Goal: Task Accomplishment & Management: Use online tool/utility

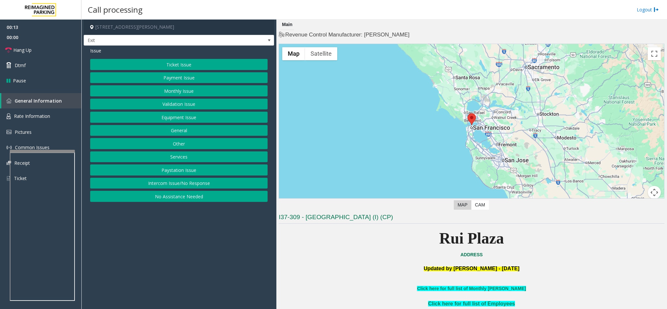
click at [177, 160] on button "Services" at bounding box center [178, 156] width 177 height 11
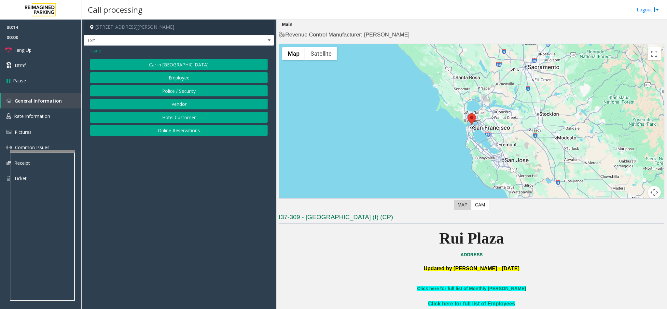
click at [166, 117] on button "Hotel Customer" at bounding box center [178, 117] width 177 height 11
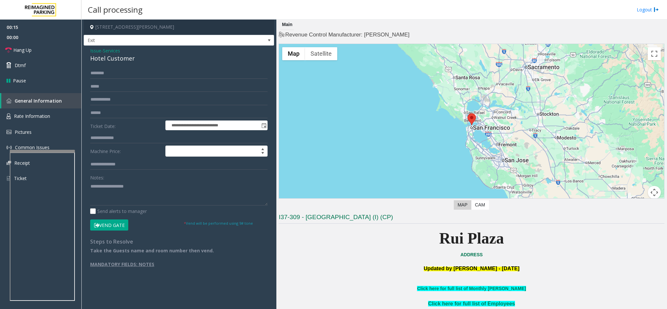
click at [108, 54] on div "Hotel Customer" at bounding box center [178, 58] width 177 height 9
click at [103, 59] on div "Hotel Customer" at bounding box center [178, 58] width 177 height 9
click at [89, 189] on div "**********" at bounding box center [178, 168] width 187 height 200
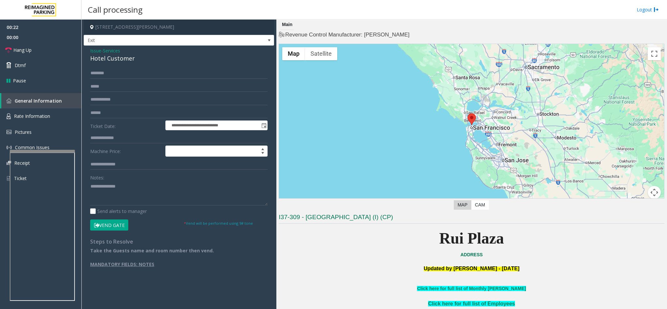
click at [89, 186] on div "**********" at bounding box center [178, 168] width 187 height 200
click at [90, 187] on textarea at bounding box center [178, 193] width 177 height 24
type textarea "**********"
click at [96, 73] on input "text" at bounding box center [178, 73] width 177 height 11
type input "**********"
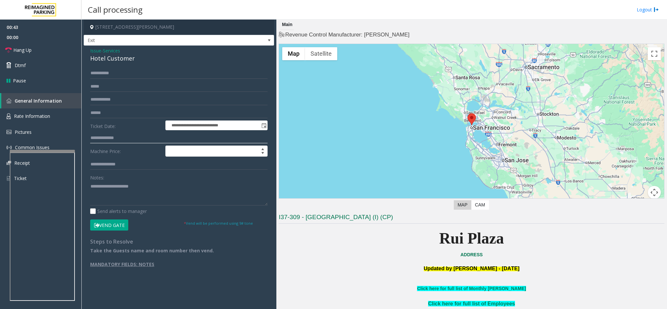
click at [120, 136] on input "text" at bounding box center [178, 138] width 177 height 11
type input "****"
click at [100, 226] on button "Vend Gate" at bounding box center [109, 225] width 38 height 11
click at [155, 190] on textarea at bounding box center [178, 193] width 177 height 24
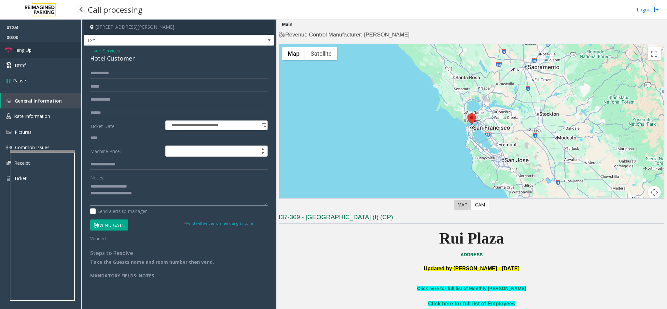
type textarea "**********"
click at [49, 54] on link "Hang Up" at bounding box center [40, 49] width 81 height 15
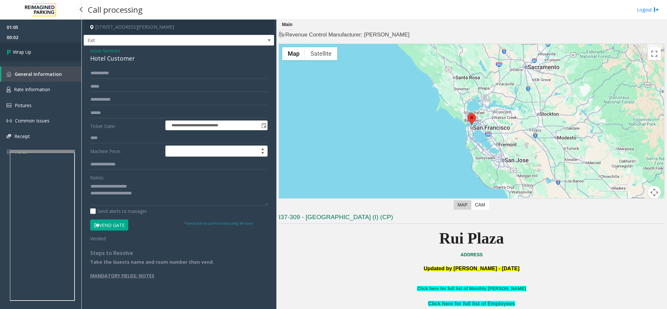
click at [49, 54] on link "Wrap Up" at bounding box center [40, 51] width 81 height 19
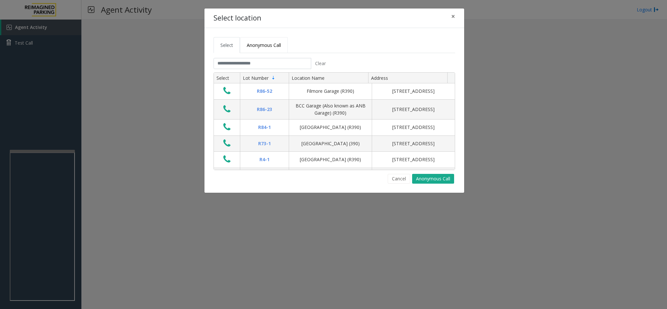
click at [269, 40] on link "Anonymous Call" at bounding box center [264, 45] width 48 height 16
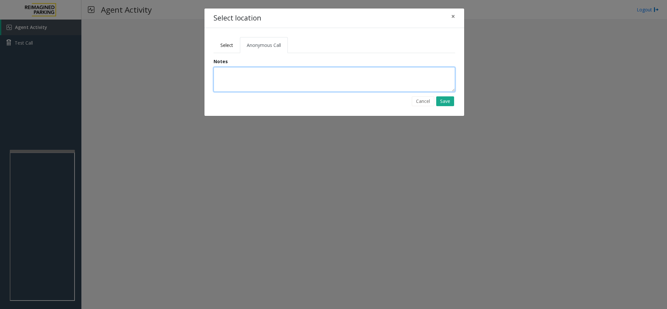
click at [236, 76] on textarea at bounding box center [335, 79] width 242 height 25
type textarea "**********"
click at [438, 102] on button "Save" at bounding box center [445, 101] width 18 height 10
click at [231, 41] on link "Select" at bounding box center [227, 45] width 26 height 16
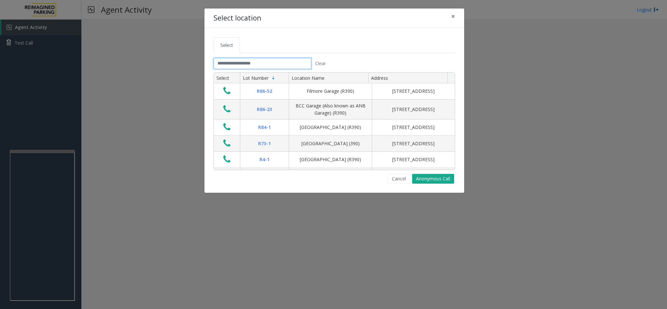
click at [226, 64] on input "text" at bounding box center [263, 63] width 98 height 11
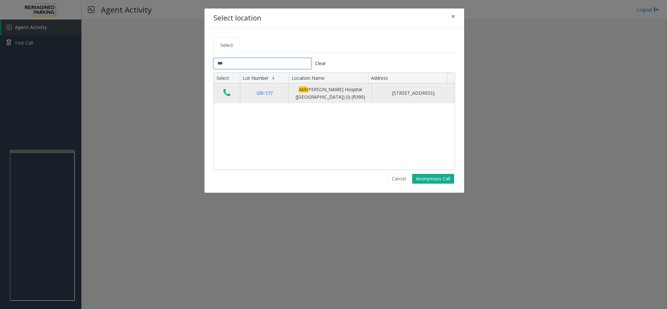
type input "***"
click at [228, 91] on icon "Data table" at bounding box center [226, 92] width 7 height 9
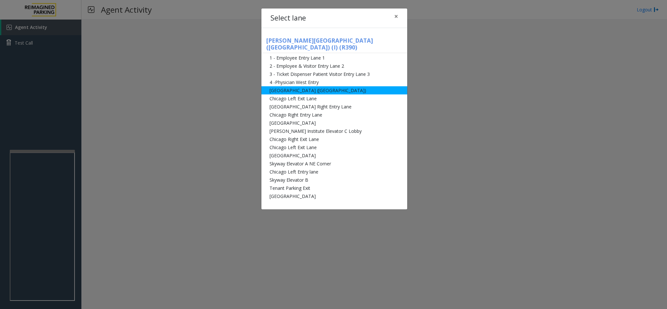
click at [284, 87] on li "[GEOGRAPHIC_DATA] ([GEOGRAPHIC_DATA])" at bounding box center [335, 90] width 146 height 8
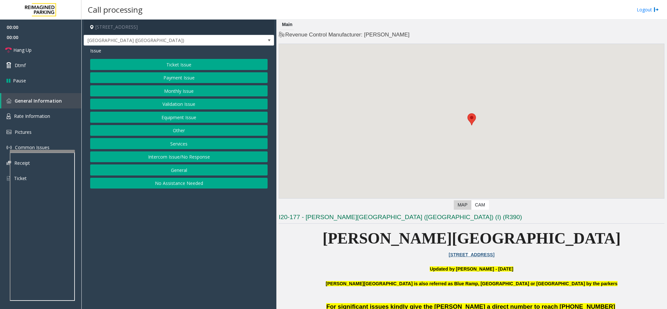
click at [216, 95] on button "Monthly Issue" at bounding box center [178, 90] width 177 height 11
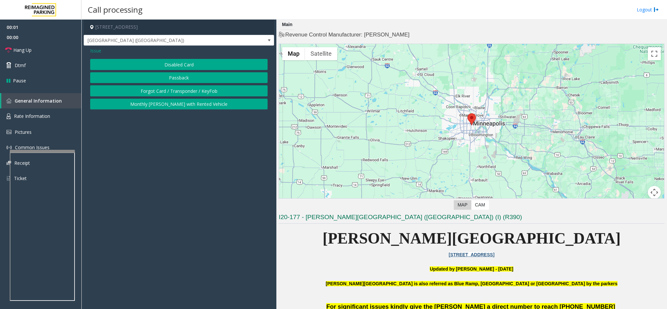
click at [168, 67] on button "Disabled Card" at bounding box center [178, 64] width 177 height 11
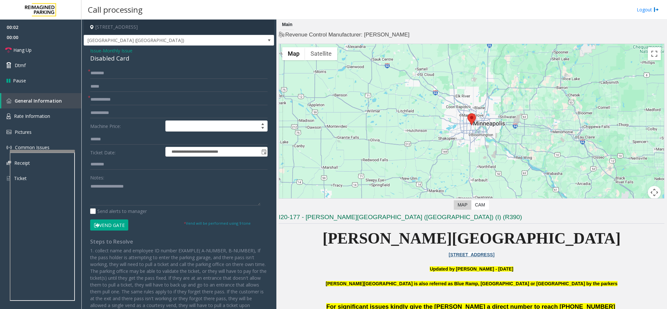
click at [113, 67] on div "**********" at bounding box center [179, 191] width 191 height 290
click at [105, 101] on input "text" at bounding box center [178, 99] width 177 height 11
click at [100, 72] on input "text" at bounding box center [178, 73] width 177 height 11
type input "**"
click at [112, 100] on input "text" at bounding box center [178, 99] width 177 height 11
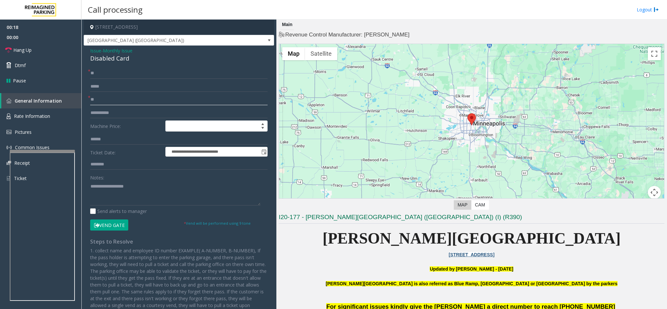
type input "**"
click at [114, 227] on button "Vend Gate" at bounding box center [109, 225] width 38 height 11
click at [109, 193] on textarea at bounding box center [175, 193] width 170 height 24
click at [28, 50] on span "Hang Up" at bounding box center [22, 50] width 18 height 7
click at [149, 196] on textarea at bounding box center [175, 193] width 170 height 24
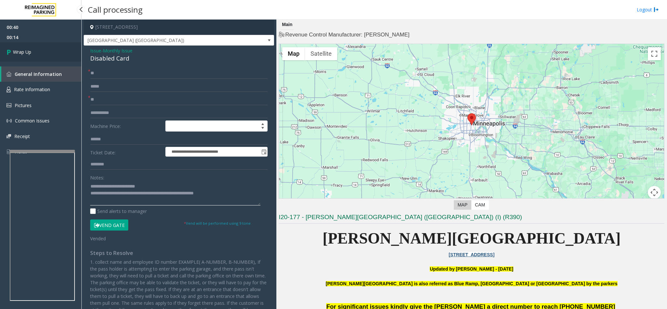
type textarea "**********"
click at [52, 58] on link "Wrap Up" at bounding box center [40, 51] width 81 height 19
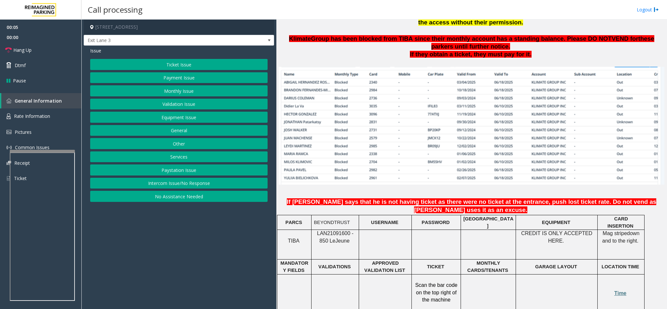
scroll to position [440, 0]
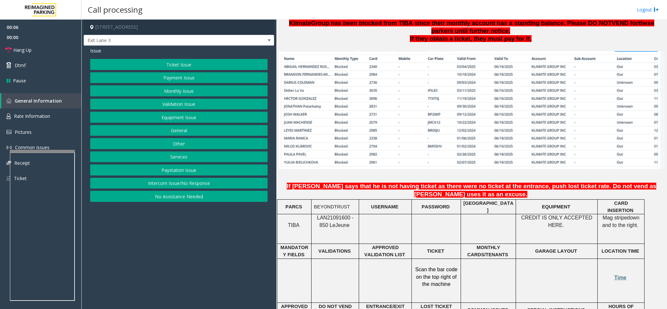
click at [329, 215] on span "LAN21091600 - 850 Le" at bounding box center [335, 221] width 36 height 13
copy span "LAN21091600"
click at [158, 96] on button "Monthly Issue" at bounding box center [178, 90] width 177 height 11
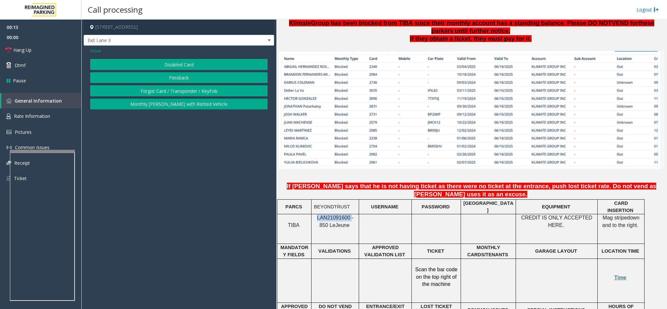
click at [162, 80] on button "Passback" at bounding box center [178, 77] width 177 height 11
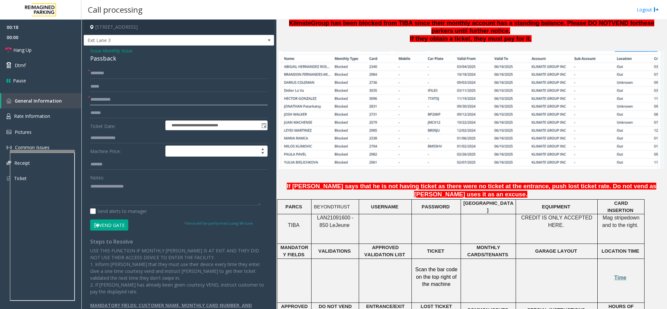
click at [109, 99] on input "text" at bounding box center [178, 99] width 177 height 11
click at [132, 191] on textarea at bounding box center [175, 193] width 170 height 24
click at [91, 188] on textarea at bounding box center [175, 193] width 170 height 24
type textarea "**********"
click at [108, 71] on input "text" at bounding box center [178, 73] width 177 height 11
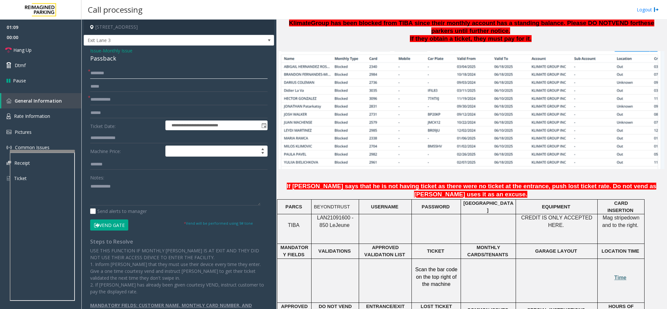
type input "*"
type input "**********"
click at [106, 99] on input "text" at bounding box center [178, 99] width 177 height 11
type input "****"
click at [54, 53] on link "Hang Up" at bounding box center [40, 49] width 81 height 15
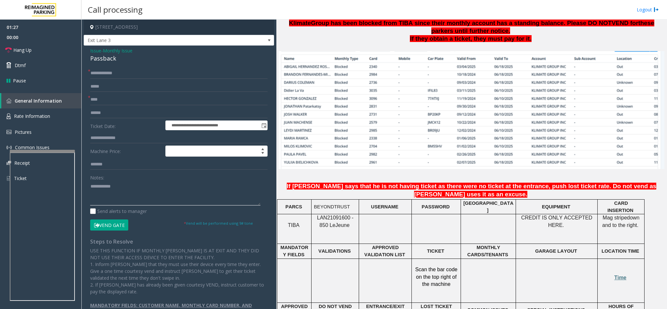
click at [90, 189] on textarea at bounding box center [175, 193] width 170 height 24
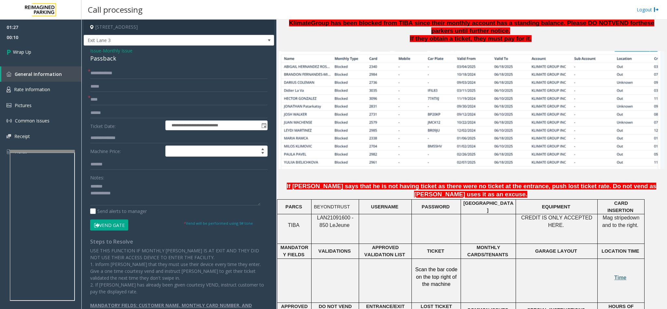
click at [102, 61] on div "Passback" at bounding box center [178, 58] width 177 height 9
copy div "Passback"
click at [107, 189] on textarea at bounding box center [175, 193] width 170 height 24
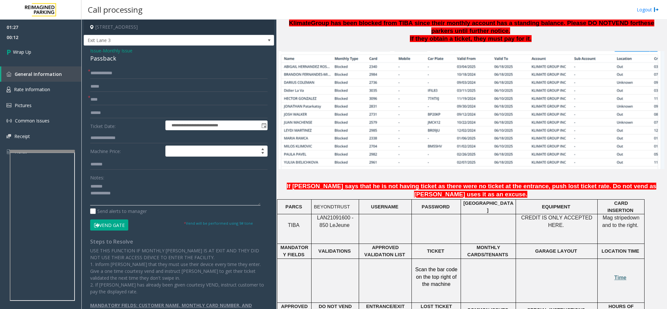
paste textarea "********"
click at [104, 189] on textarea at bounding box center [175, 193] width 170 height 24
click at [131, 199] on textarea at bounding box center [175, 193] width 170 height 24
click at [91, 201] on textarea at bounding box center [175, 193] width 170 height 24
click at [147, 198] on textarea at bounding box center [175, 193] width 170 height 24
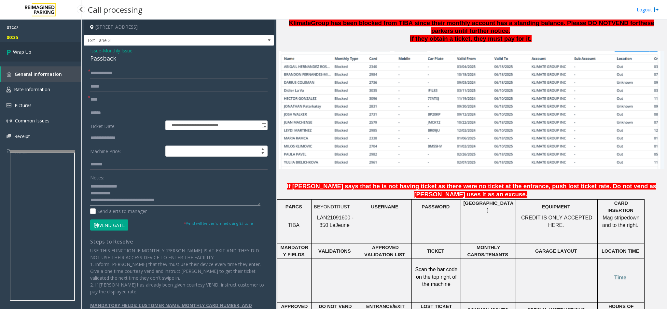
type textarea "**********"
click at [22, 59] on link "Wrap Up" at bounding box center [40, 51] width 81 height 19
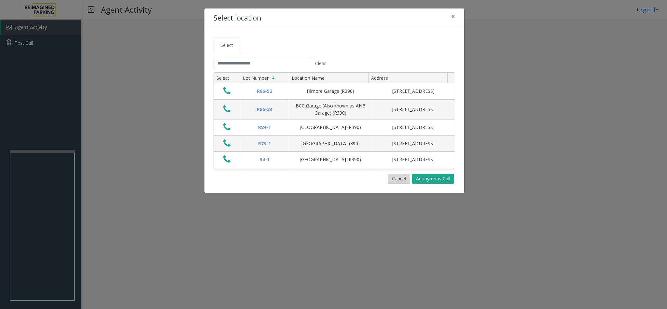
click at [393, 183] on button "Cancel" at bounding box center [399, 179] width 22 height 10
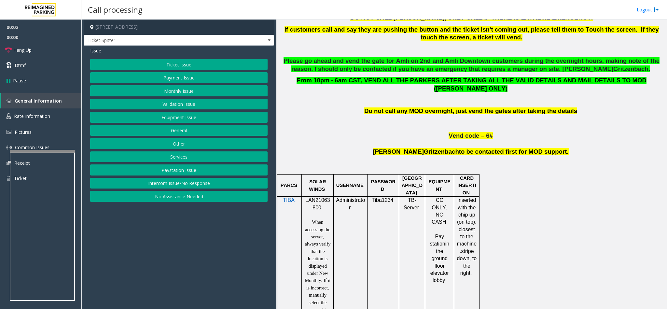
scroll to position [342, 0]
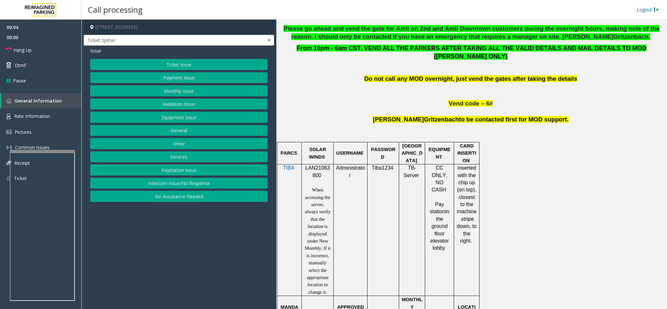
click at [313, 165] on span "LAN21063800" at bounding box center [317, 171] width 25 height 13
copy p "LAN21063800"
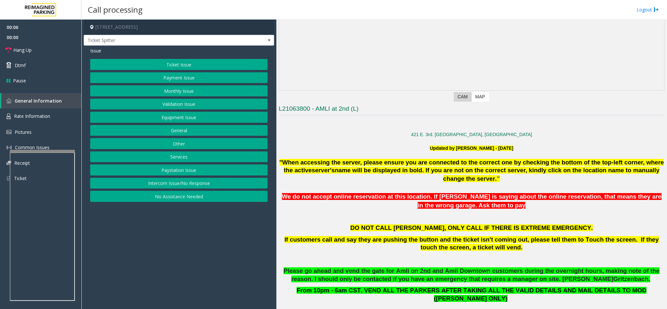
scroll to position [98, 0]
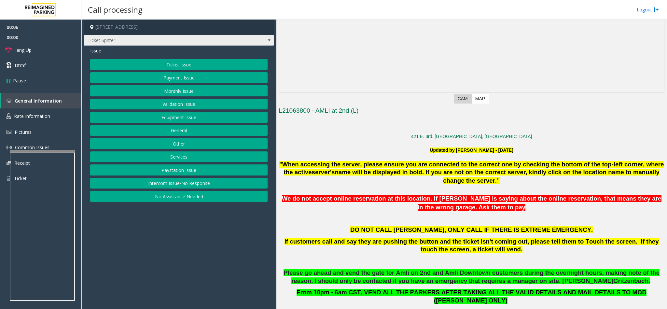
click at [137, 40] on span "Ticket Spitter" at bounding box center [160, 40] width 152 height 10
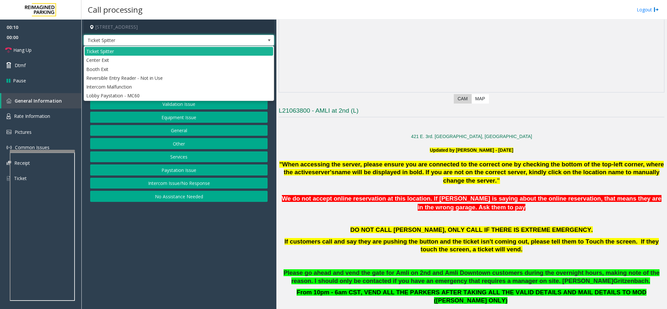
click at [376, 144] on div at bounding box center [472, 143] width 386 height 7
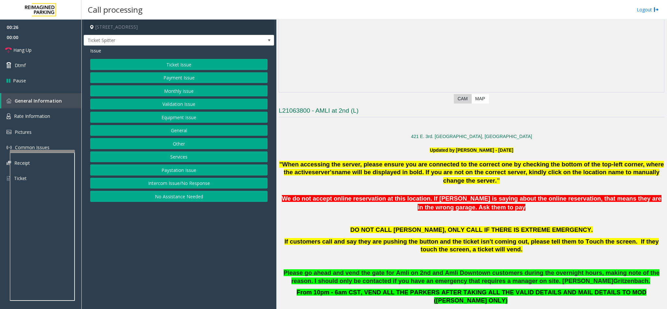
click at [177, 119] on button "Equipment Issue" at bounding box center [178, 117] width 177 height 11
click at [172, 94] on button "Out of Tickets" at bounding box center [178, 90] width 177 height 11
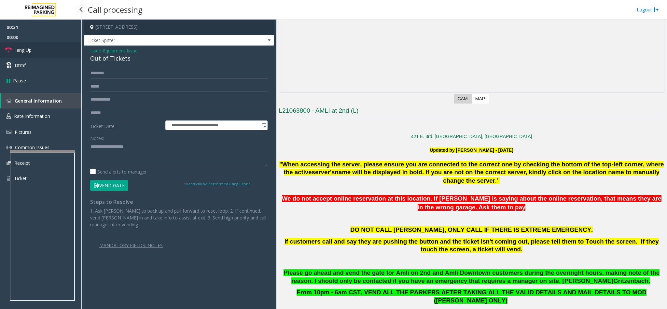
click at [45, 51] on link "Hang Up" at bounding box center [40, 49] width 81 height 15
click at [110, 59] on div "Out of Tickets" at bounding box center [178, 58] width 177 height 9
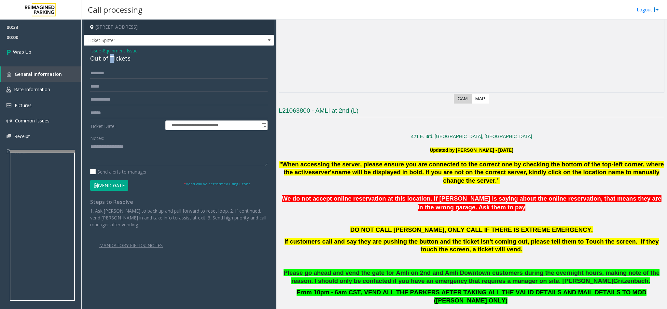
click at [110, 59] on div "Out of Tickets" at bounding box center [178, 58] width 177 height 9
click at [150, 149] on textarea at bounding box center [178, 154] width 177 height 24
type textarea "**********"
click at [16, 52] on span "Wrap Up" at bounding box center [22, 52] width 18 height 7
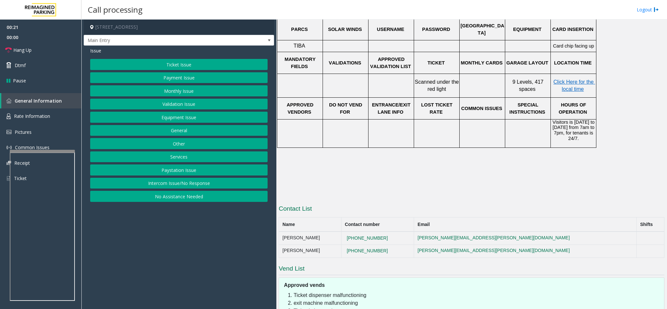
scroll to position [291, 0]
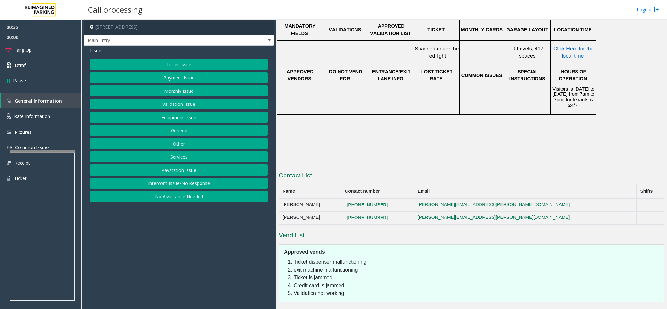
drag, startPoint x: 164, startPoint y: 185, endPoint x: 155, endPoint y: 142, distance: 43.7
click at [163, 182] on button "Intercom Issue/No Response" at bounding box center [178, 183] width 177 height 11
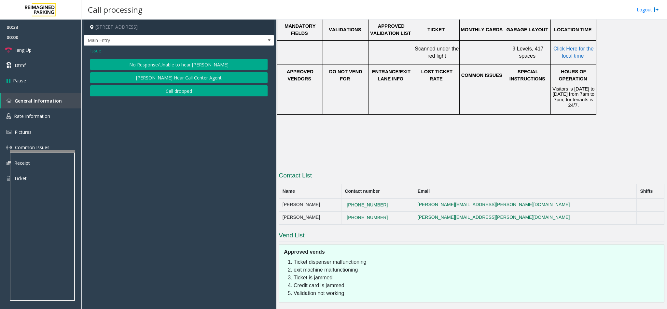
click at [133, 62] on button "No Response/Unable to hear [PERSON_NAME]" at bounding box center [178, 64] width 177 height 11
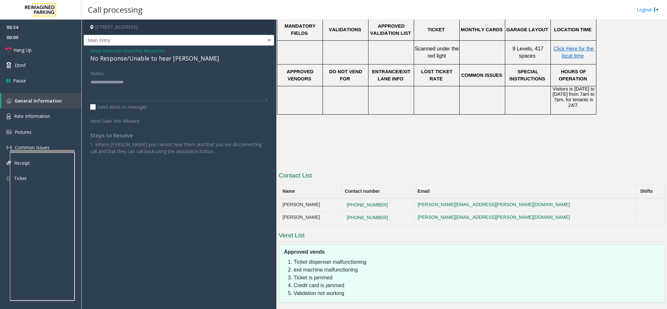
click at [127, 60] on div "No Response/Unable to hear [PERSON_NAME]" at bounding box center [178, 58] width 177 height 9
drag, startPoint x: 128, startPoint y: 60, endPoint x: 196, endPoint y: 63, distance: 68.1
click at [196, 63] on div "No Response/Unable to hear [PERSON_NAME]" at bounding box center [178, 58] width 177 height 9
click at [55, 54] on link "Hang Up" at bounding box center [40, 49] width 81 height 15
click at [147, 82] on textarea at bounding box center [178, 89] width 177 height 24
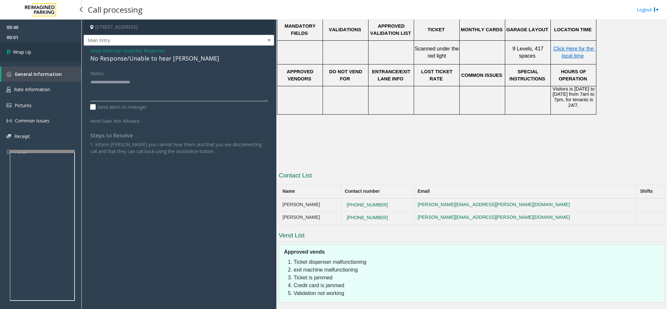
type textarea "**********"
click at [42, 46] on link "Wrap Up" at bounding box center [40, 51] width 81 height 19
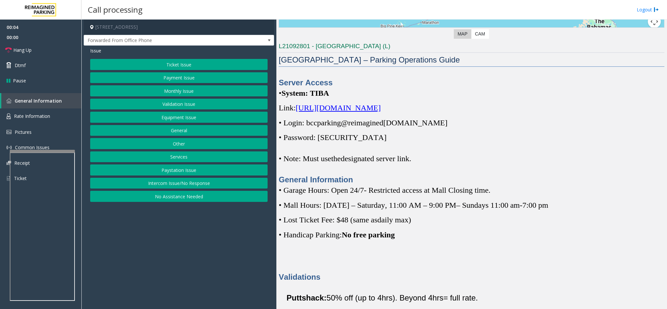
scroll to position [195, 0]
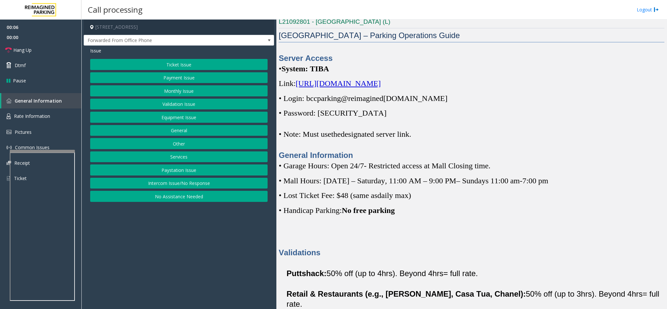
click at [381, 85] on span "[URL][DOMAIN_NAME]" at bounding box center [338, 83] width 85 height 8
click at [41, 116] on span "Rate Information" at bounding box center [32, 116] width 36 height 6
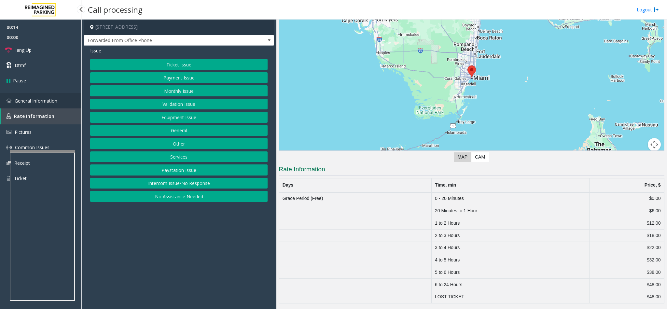
click at [48, 94] on link "General Information" at bounding box center [40, 100] width 81 height 15
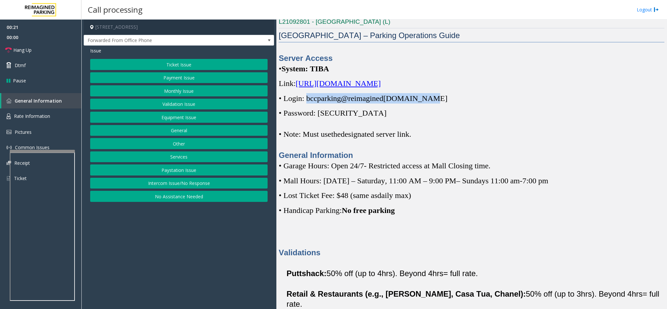
copy span "bccparking@re imagined [DOMAIN_NAME]"
drag, startPoint x: 308, startPoint y: 96, endPoint x: 429, endPoint y: 103, distance: 121.3
click at [429, 103] on span "• Login: bccparking@re imagined [DOMAIN_NAME]" at bounding box center [363, 98] width 169 height 8
copy span "Parking1!"
drag, startPoint x: 322, startPoint y: 115, endPoint x: 354, endPoint y: 115, distance: 31.6
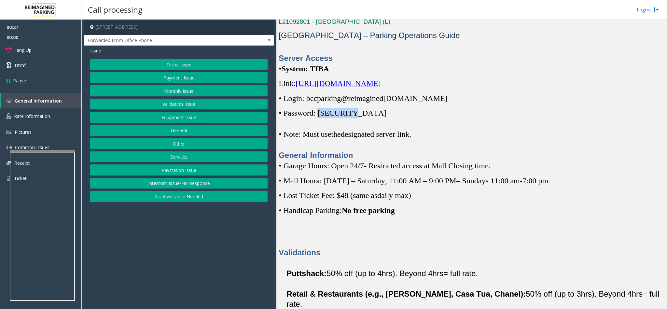
click at [354, 115] on p "• Password: [SECURITY_DATA]" at bounding box center [472, 113] width 386 height 10
click at [173, 62] on button "Ticket Issue" at bounding box center [178, 64] width 177 height 11
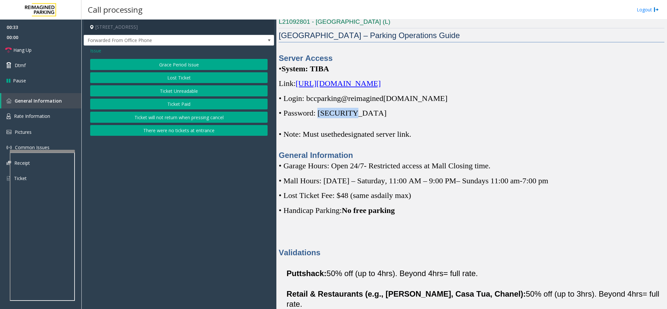
click at [180, 60] on button "Grace Period Issue" at bounding box center [178, 64] width 177 height 11
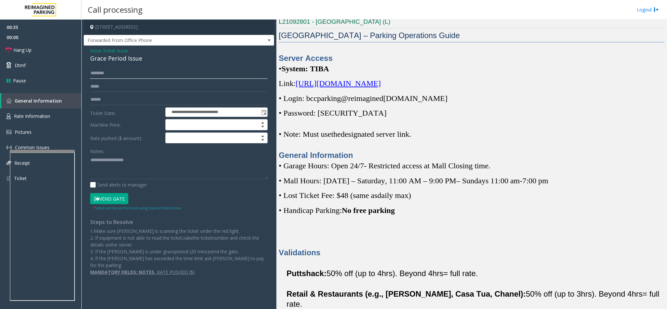
click at [124, 74] on input "text" at bounding box center [178, 73] width 177 height 11
type input "********"
click at [109, 58] on div "Grace Period Issue" at bounding box center [178, 58] width 177 height 9
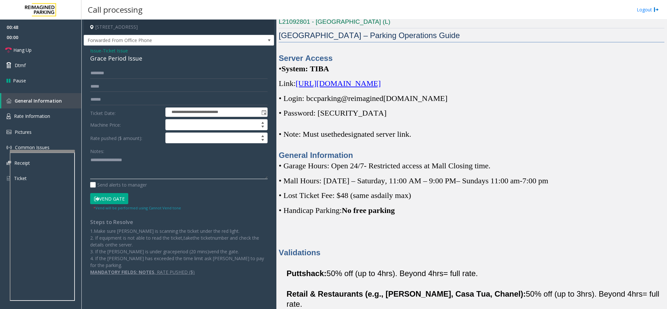
click at [90, 159] on textarea at bounding box center [178, 167] width 177 height 24
type textarea "**********"
click at [109, 102] on input "text" at bounding box center [178, 99] width 177 height 11
click at [109, 102] on input "*********" at bounding box center [178, 99] width 177 height 11
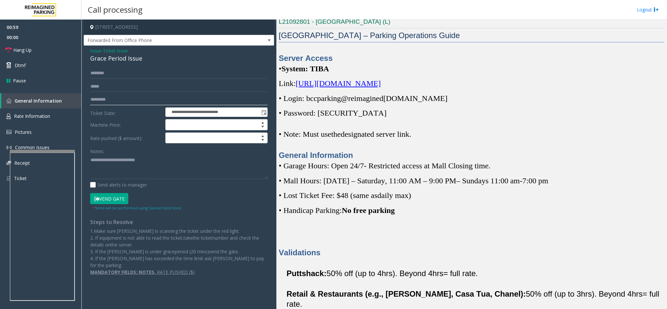
type input "*********"
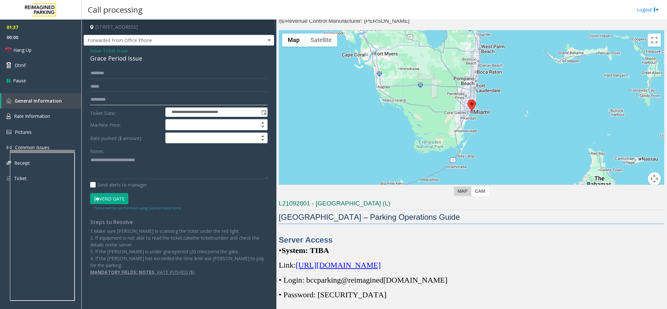
scroll to position [0, 0]
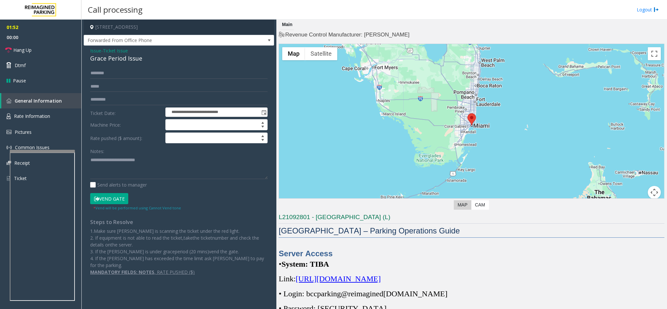
click at [102, 199] on button "Vend Gate" at bounding box center [109, 198] width 38 height 11
click at [107, 201] on button "Vend Gate" at bounding box center [109, 198] width 38 height 11
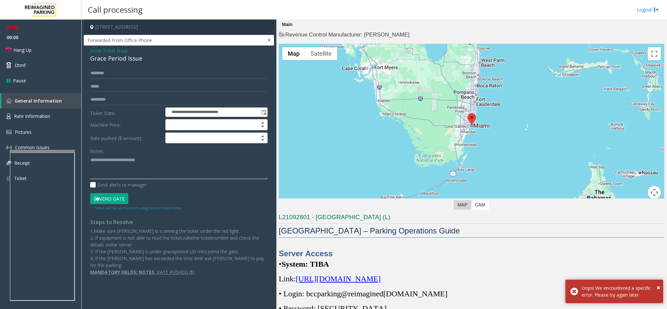
click at [159, 163] on textarea at bounding box center [178, 167] width 177 height 24
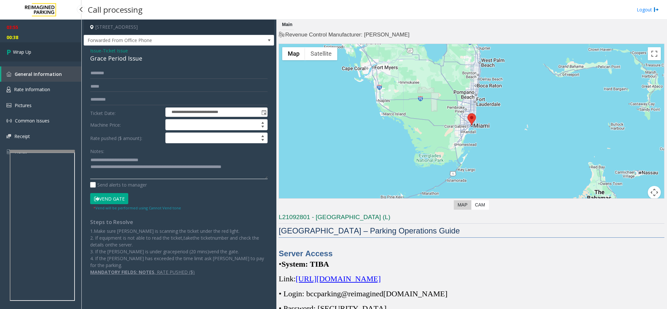
type textarea "**********"
click at [31, 57] on link "Wrap Up" at bounding box center [40, 51] width 81 height 19
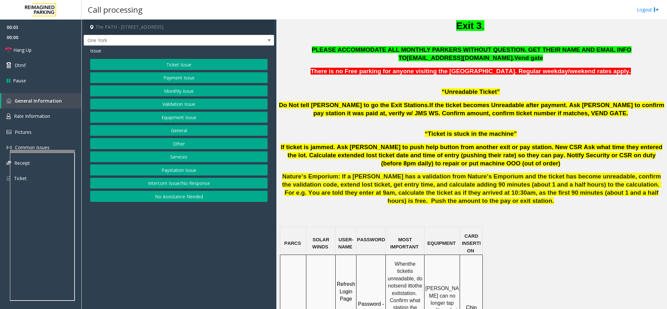
scroll to position [440, 0]
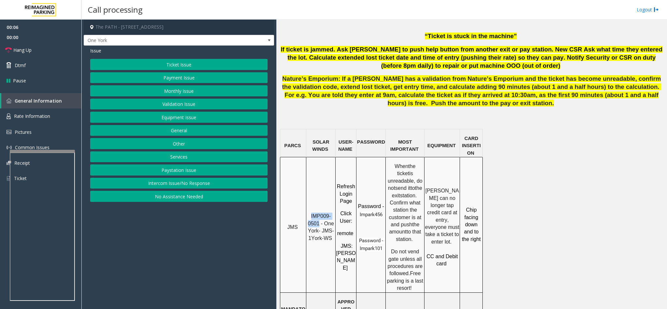
copy span "IMP009-0501"
drag, startPoint x: 312, startPoint y: 190, endPoint x: 320, endPoint y: 197, distance: 11.1
click at [320, 213] on p "IMP009-0501 - One York- JMS-1York-WS" at bounding box center [321, 227] width 28 height 29
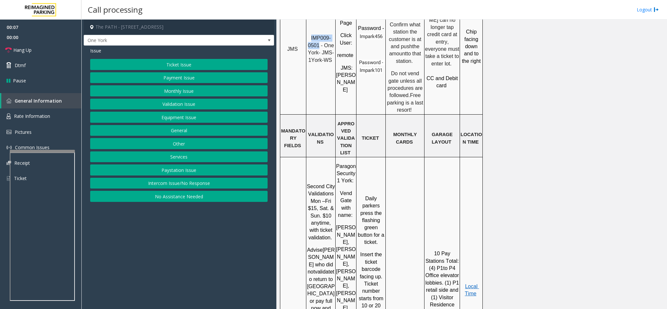
scroll to position [635, 0]
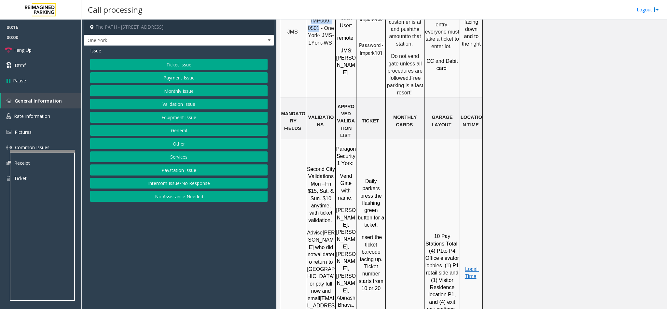
click at [187, 63] on button "Ticket Issue" at bounding box center [178, 64] width 177 height 11
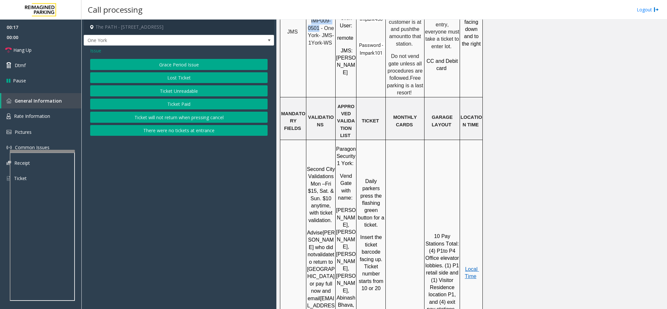
click at [187, 89] on button "Ticket Unreadable" at bounding box center [178, 90] width 177 height 11
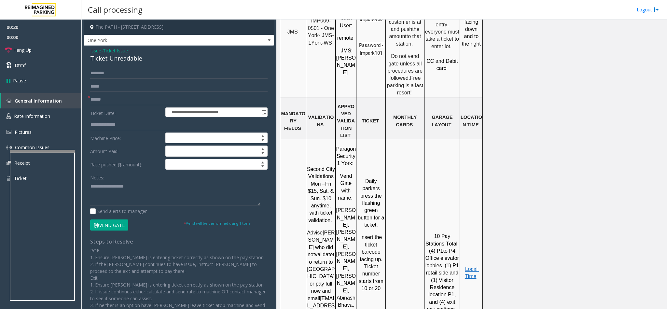
click at [108, 56] on div "Ticket Unreadable" at bounding box center [178, 58] width 177 height 9
click at [90, 188] on textarea at bounding box center [175, 193] width 170 height 24
type textarea "**********"
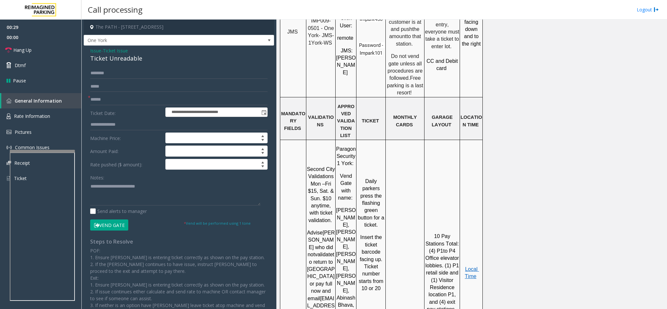
click at [112, 94] on form "**********" at bounding box center [178, 149] width 177 height 163
click at [108, 103] on input "text" at bounding box center [178, 99] width 177 height 11
click at [129, 92] on form "**********" at bounding box center [178, 149] width 177 height 163
click at [121, 103] on input "text" at bounding box center [178, 99] width 177 height 11
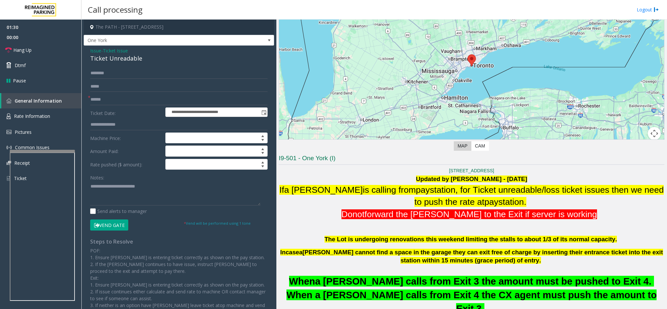
scroll to position [49, 0]
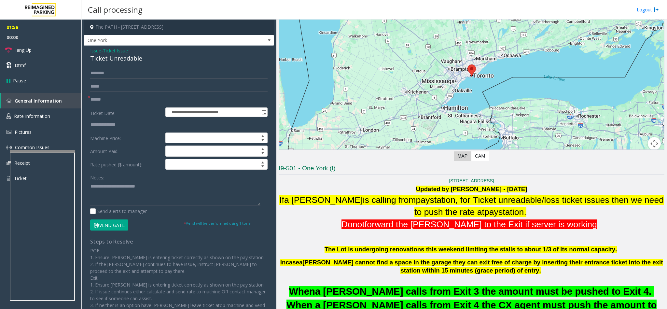
drag, startPoint x: 117, startPoint y: 102, endPoint x: 95, endPoint y: 96, distance: 23.2
click at [95, 96] on input "******" at bounding box center [178, 99] width 177 height 11
type input "*"
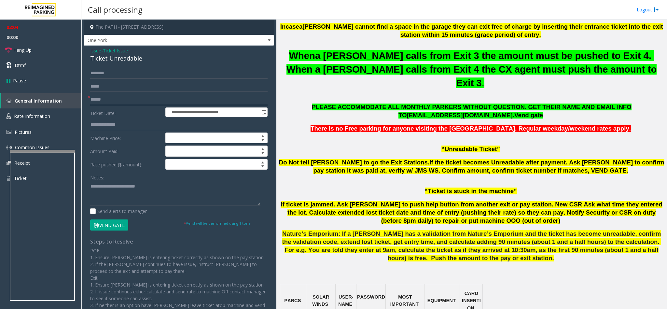
scroll to position [342, 0]
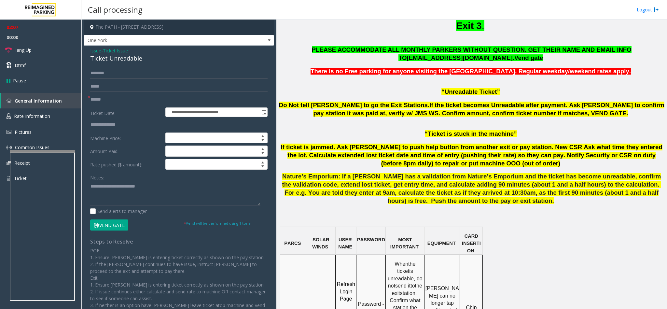
click at [106, 102] on input "text" at bounding box center [178, 99] width 177 height 11
click at [106, 102] on input "********" at bounding box center [178, 99] width 177 height 11
type input "********"
click at [171, 164] on input at bounding box center [217, 164] width 102 height 10
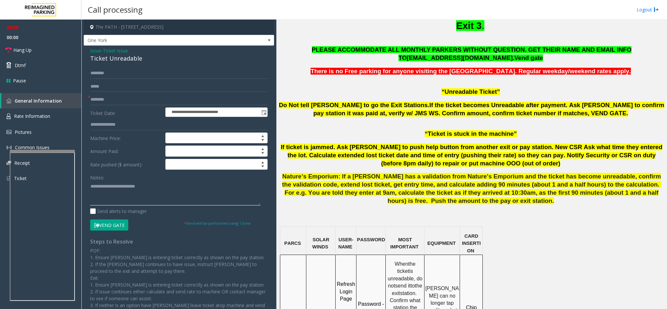
click at [150, 188] on textarea at bounding box center [175, 193] width 170 height 24
type textarea "**********"
click at [167, 168] on input at bounding box center [217, 164] width 102 height 10
type input "*****"
click at [46, 50] on link "Hang Up" at bounding box center [40, 49] width 81 height 15
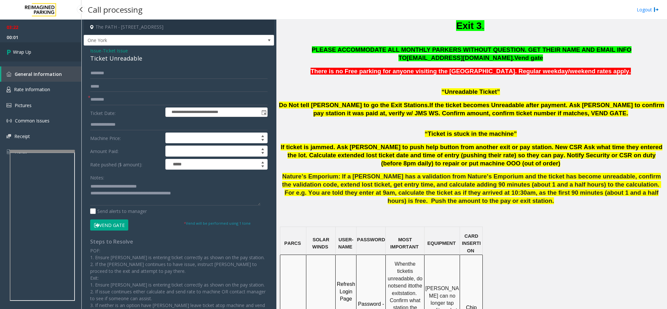
click at [36, 47] on link "Wrap Up" at bounding box center [40, 51] width 81 height 19
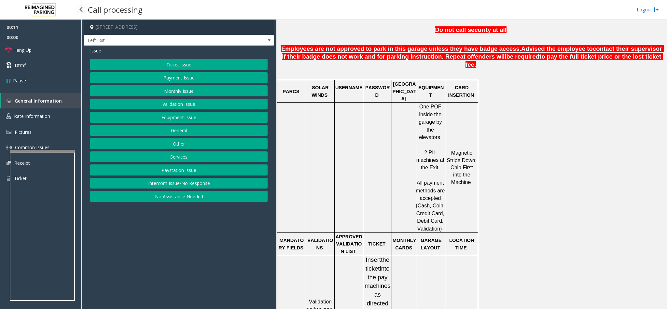
scroll to position [440, 0]
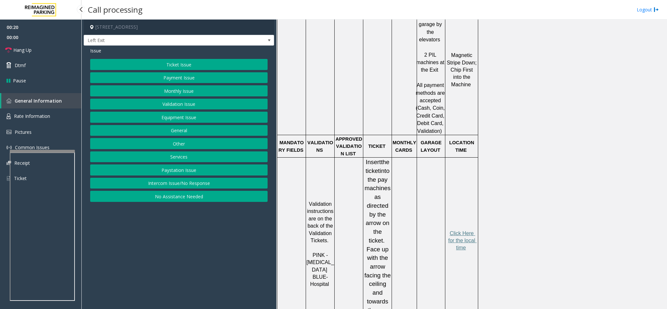
click at [164, 120] on button "Equipment Issue" at bounding box center [178, 117] width 177 height 11
click at [162, 119] on button "Gate / Door Won't Open" at bounding box center [178, 117] width 177 height 11
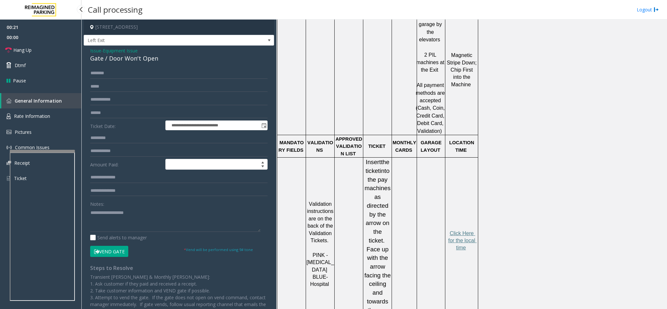
scroll to position [49, 0]
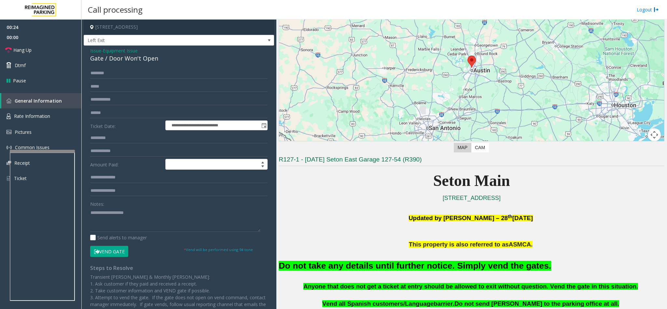
click at [100, 251] on button "Vend Gate" at bounding box center [109, 251] width 38 height 11
click at [97, 219] on textarea at bounding box center [175, 219] width 170 height 24
click at [44, 52] on link "Hang Up" at bounding box center [40, 49] width 81 height 15
click at [193, 216] on textarea at bounding box center [175, 219] width 170 height 24
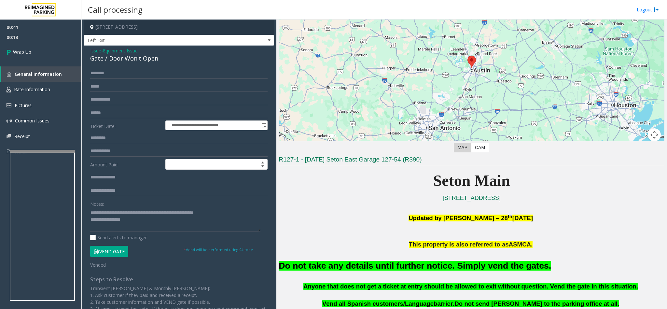
click at [317, 270] on font "Do not take any details until further notice. Simply vend the gates." at bounding box center [415, 266] width 273 height 10
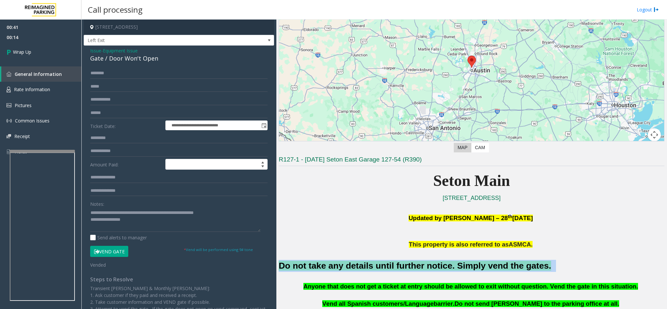
click at [317, 270] on font "Do not take any details until further notice. Simply vend the gates." at bounding box center [415, 266] width 273 height 10
copy h2 "Do not take any details until further notice. Simply vend the gates."
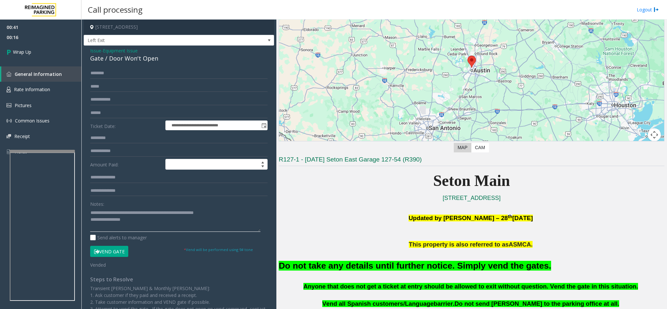
click at [130, 222] on textarea at bounding box center [175, 219] width 170 height 24
paste textarea "**********"
type textarea "**********"
click at [40, 47] on link "Wrap Up" at bounding box center [40, 51] width 81 height 19
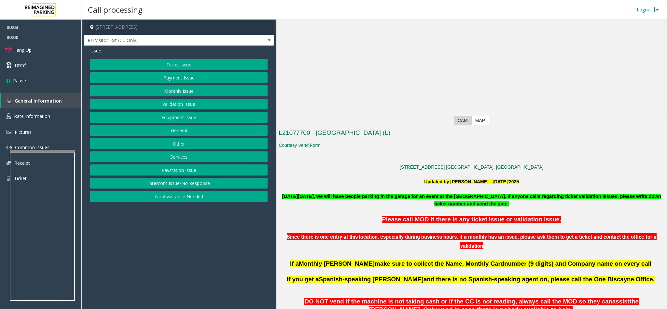
scroll to position [98, 0]
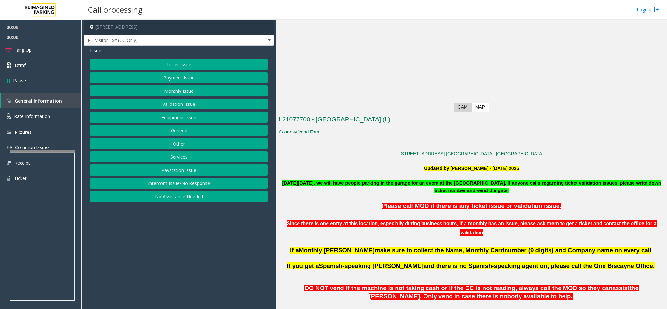
click at [202, 155] on button "Services" at bounding box center [178, 156] width 177 height 11
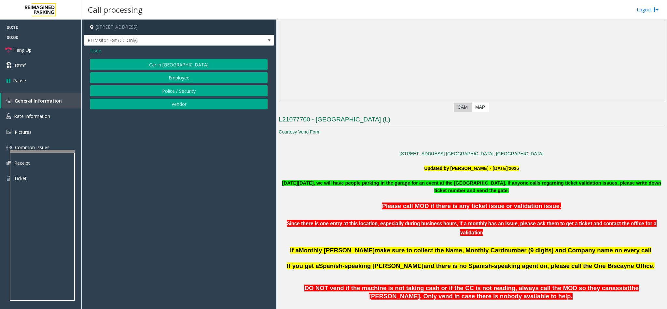
click at [174, 76] on button "Employee" at bounding box center [178, 77] width 177 height 11
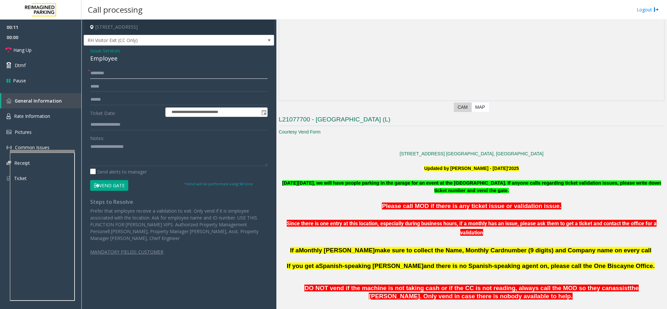
click at [112, 72] on input "text" at bounding box center [178, 73] width 177 height 11
type input "**"
click at [40, 56] on link "Hang Up" at bounding box center [40, 49] width 81 height 15
click at [112, 153] on textarea at bounding box center [178, 154] width 177 height 24
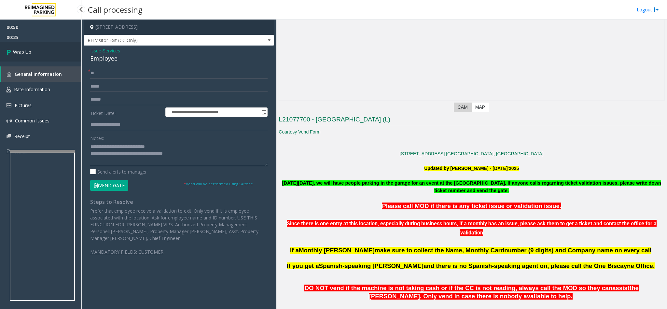
type textarea "**********"
click at [39, 58] on link "Wrap Up" at bounding box center [40, 51] width 81 height 19
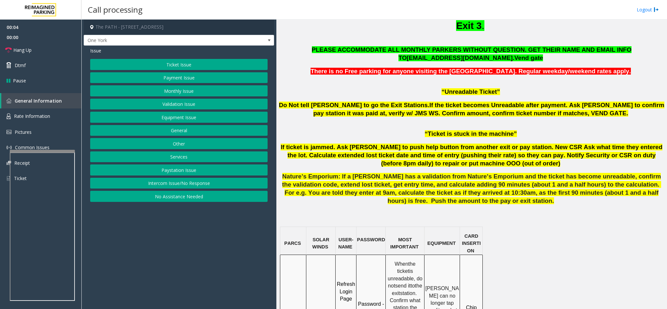
scroll to position [440, 0]
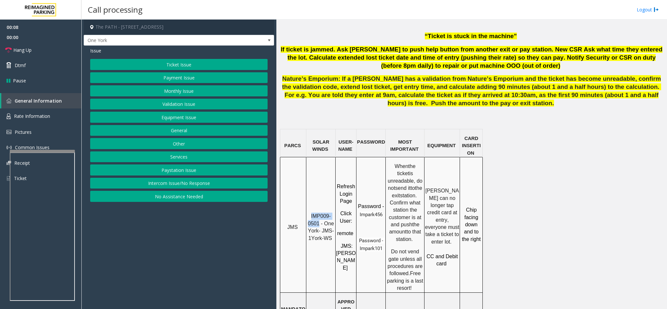
copy span "IMP009-0501"
drag, startPoint x: 311, startPoint y: 192, endPoint x: 320, endPoint y: 198, distance: 10.6
click at [320, 213] on p "IMP009-0501 - One York- JMS-1York-WS" at bounding box center [321, 227] width 28 height 29
click at [176, 155] on button "Services" at bounding box center [178, 156] width 177 height 11
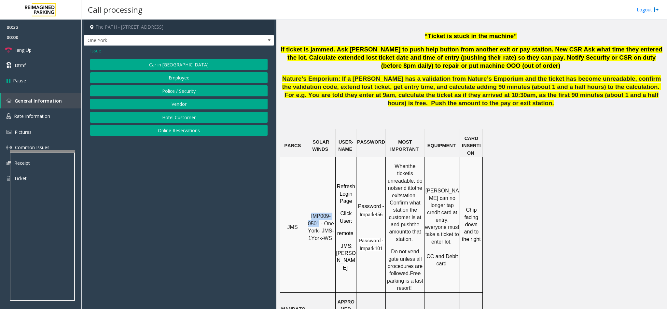
click at [182, 134] on button "Online Reservations" at bounding box center [178, 130] width 177 height 11
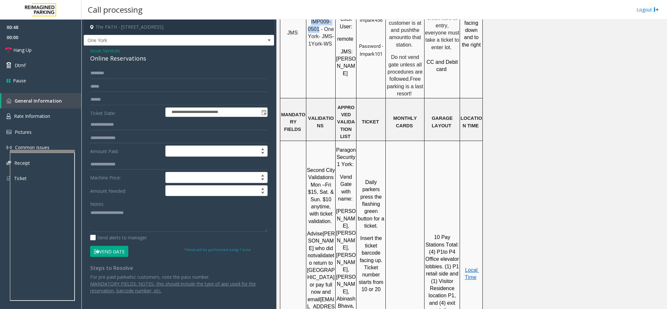
scroll to position [635, 0]
click at [109, 225] on textarea at bounding box center [178, 219] width 177 height 24
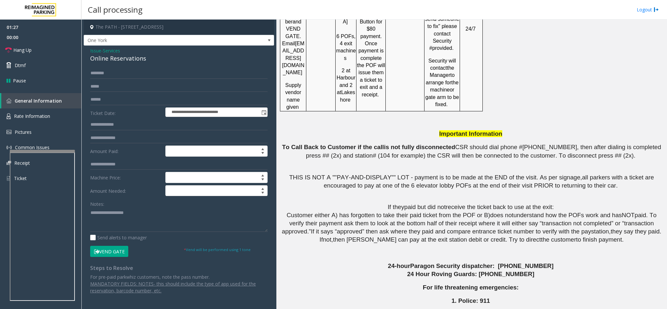
scroll to position [1182, 0]
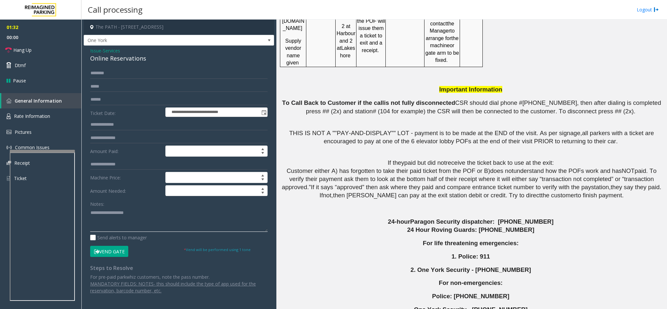
click at [92, 218] on textarea at bounding box center [178, 219] width 177 height 24
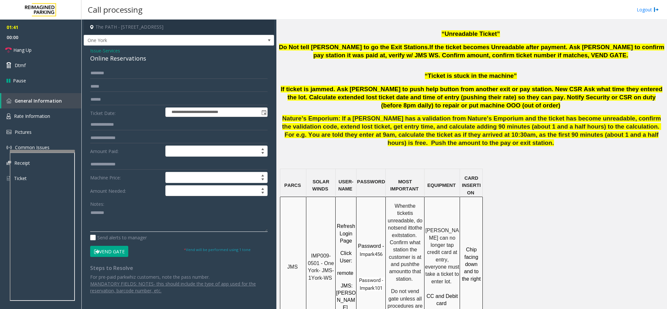
scroll to position [351, 0]
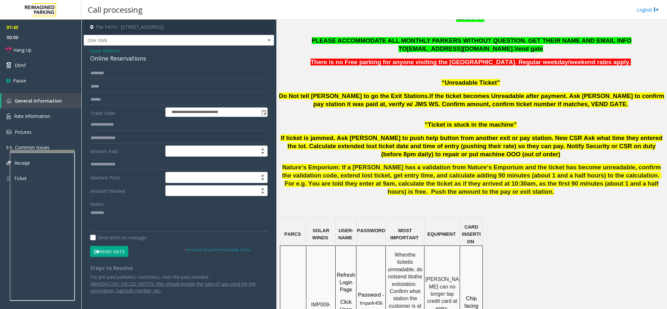
click at [96, 59] on div "Online Reservations" at bounding box center [178, 58] width 177 height 9
type textarea "**********"
click at [103, 74] on input "text" at bounding box center [178, 73] width 177 height 11
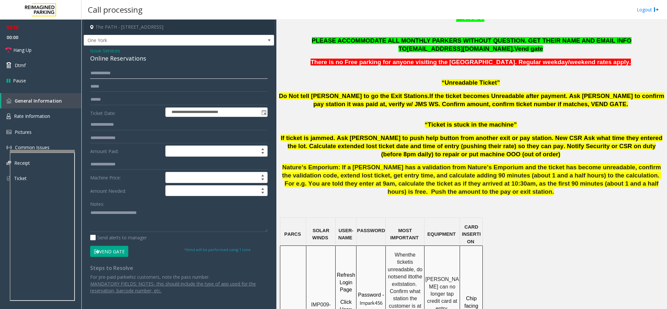
type input "**********"
click at [113, 100] on input "text" at bounding box center [178, 99] width 177 height 11
click at [163, 215] on textarea at bounding box center [178, 219] width 177 height 24
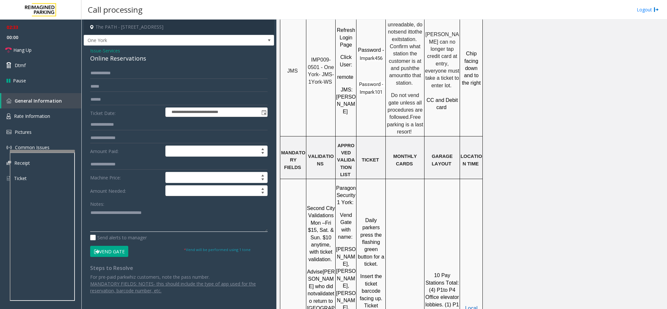
scroll to position [595, 0]
click at [116, 250] on button "Vend Gate" at bounding box center [109, 251] width 38 height 11
click at [159, 216] on textarea at bounding box center [178, 219] width 177 height 24
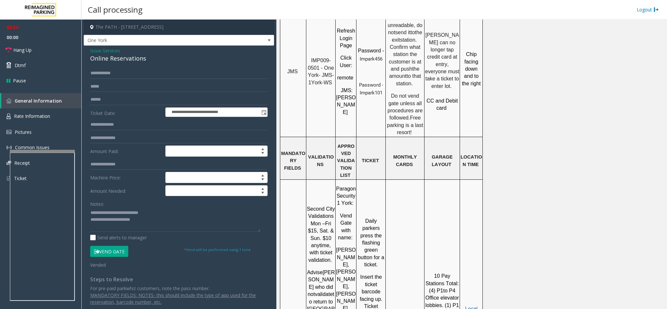
click at [127, 252] on button "Vend Gate" at bounding box center [109, 251] width 38 height 11
click at [152, 224] on textarea at bounding box center [175, 219] width 170 height 24
click at [104, 223] on textarea at bounding box center [175, 219] width 170 height 24
click at [106, 222] on textarea at bounding box center [175, 219] width 170 height 24
type textarea "**********"
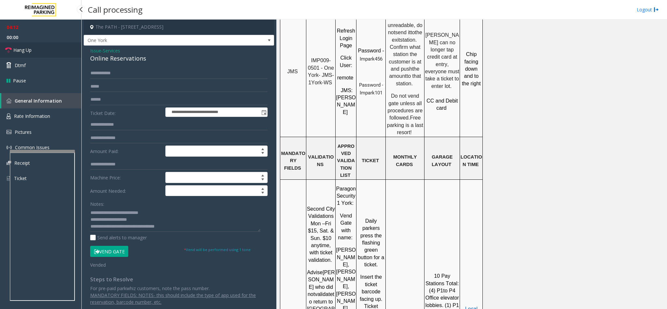
click at [43, 49] on link "Hang Up" at bounding box center [40, 49] width 81 height 15
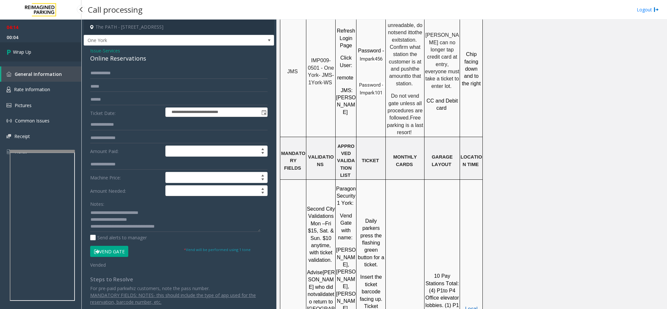
click at [43, 49] on link "Wrap Up" at bounding box center [40, 51] width 81 height 19
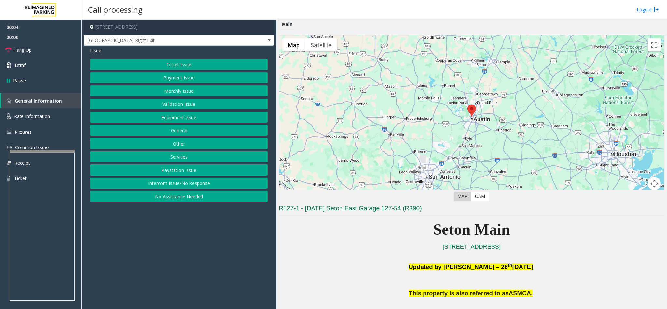
drag, startPoint x: 174, startPoint y: 106, endPoint x: 171, endPoint y: 101, distance: 6.0
click at [174, 107] on button "Validation Issue" at bounding box center [178, 104] width 177 height 11
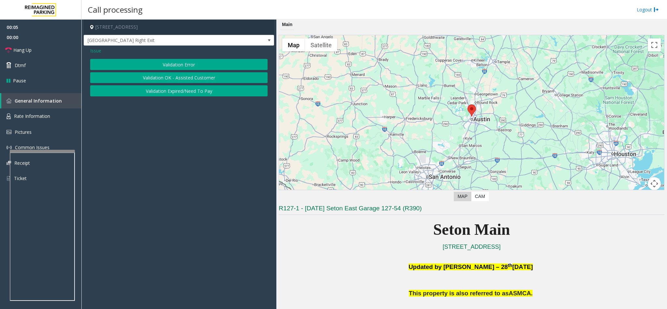
click at [166, 63] on button "Validation Error" at bounding box center [178, 64] width 177 height 11
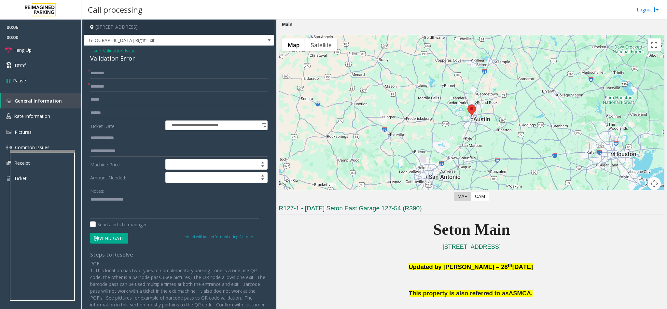
click at [113, 237] on button "Vend Gate" at bounding box center [109, 238] width 38 height 11
click at [113, 71] on input "text" at bounding box center [178, 73] width 177 height 11
type input "**"
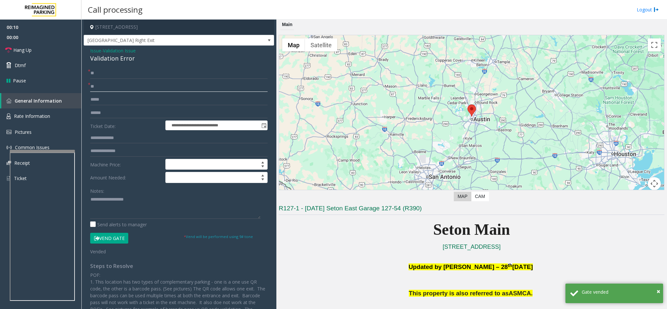
type input "**"
click at [114, 62] on div "Validation Error" at bounding box center [178, 58] width 177 height 9
click at [90, 201] on textarea at bounding box center [175, 206] width 170 height 24
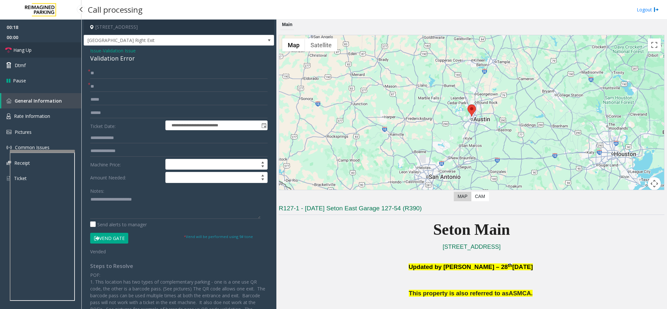
click at [47, 56] on link "Hang Up" at bounding box center [40, 49] width 81 height 15
click at [156, 201] on textarea at bounding box center [175, 206] width 170 height 24
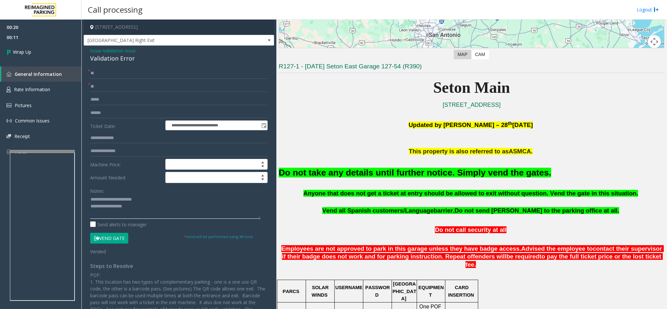
scroll to position [147, 0]
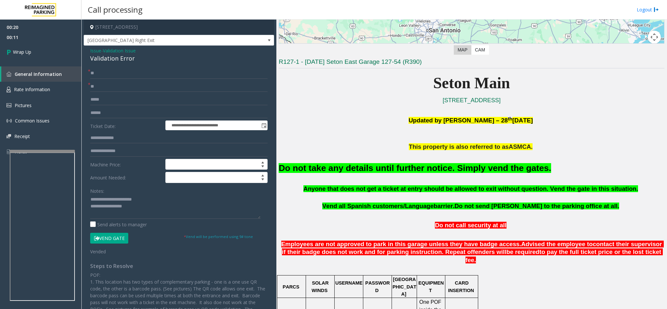
click at [354, 173] on font "Do not take any details until further notice. Simply vend the gates." at bounding box center [415, 168] width 273 height 10
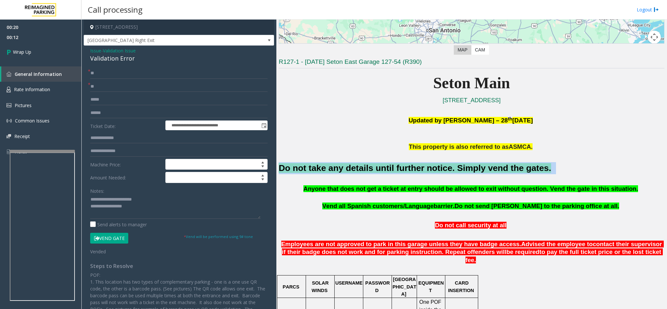
click at [354, 173] on font "Do not take any details until further notice. Simply vend the gates." at bounding box center [415, 168] width 273 height 10
copy h2 "Do not take any details until further notice. Simply vend the gates."
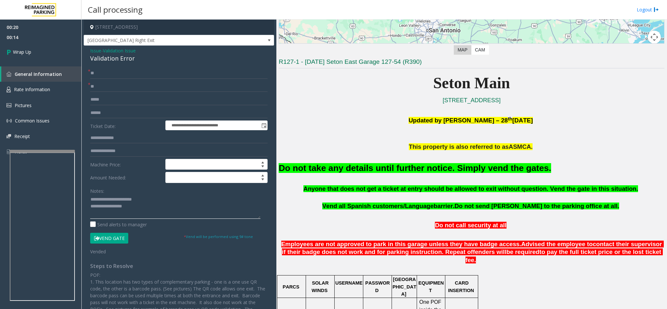
click at [139, 210] on textarea at bounding box center [175, 206] width 170 height 24
paste textarea "**********"
type textarea "**********"
click at [37, 55] on link "Wrap Up" at bounding box center [40, 51] width 81 height 19
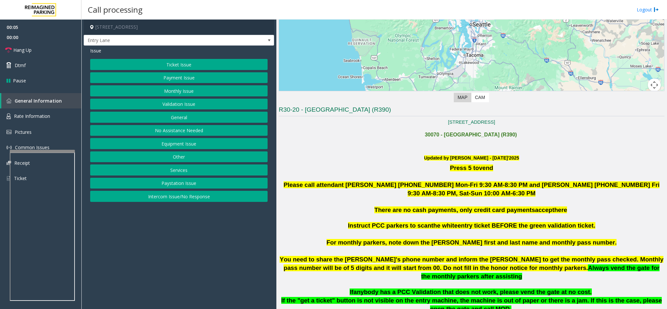
scroll to position [147, 0]
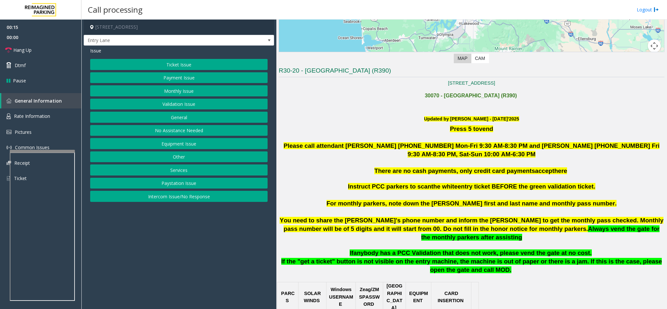
click at [182, 145] on button "Equipment Issue" at bounding box center [178, 143] width 177 height 11
click at [175, 91] on button "Out of Tickets" at bounding box center [178, 90] width 177 height 11
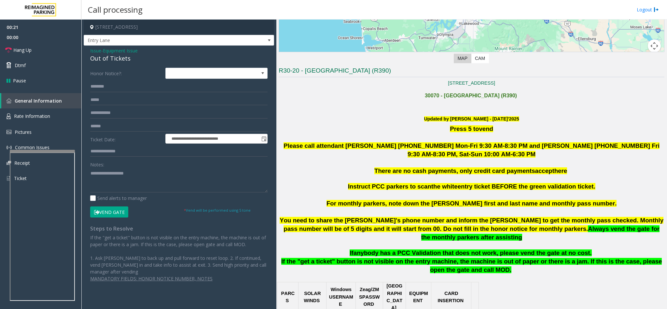
click at [108, 210] on button "Vend Gate" at bounding box center [109, 211] width 38 height 11
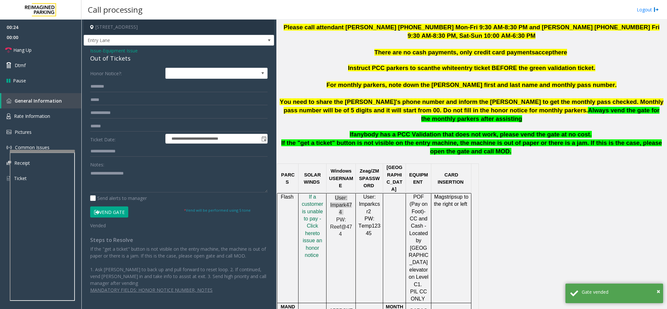
scroll to position [244, 0]
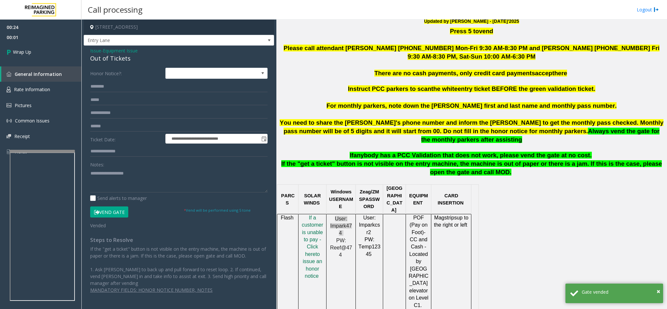
click at [103, 61] on div "Out of Tickets" at bounding box center [178, 58] width 177 height 9
click at [90, 172] on textarea at bounding box center [178, 180] width 177 height 24
click at [140, 175] on textarea at bounding box center [178, 180] width 177 height 24
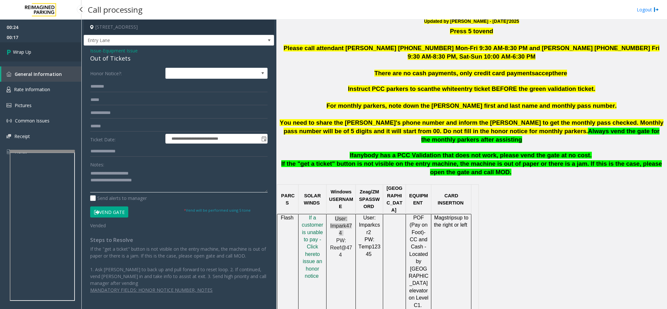
type textarea "**********"
click at [42, 57] on link "Wrap Up" at bounding box center [40, 51] width 81 height 19
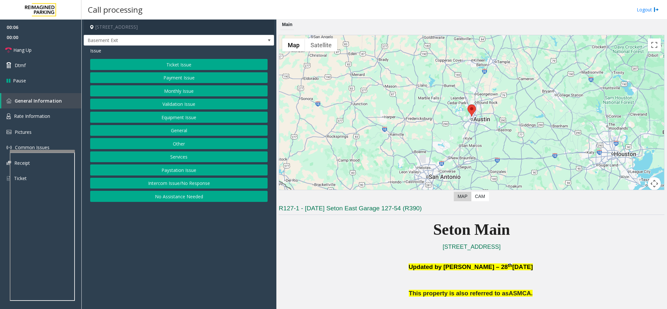
scroll to position [147, 0]
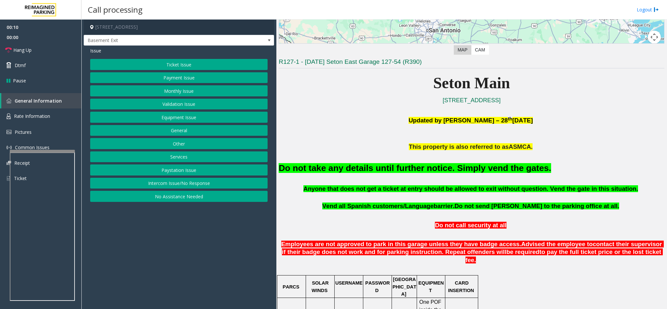
click at [185, 116] on button "Equipment Issue" at bounding box center [178, 117] width 177 height 11
click at [185, 116] on button "Gate / Door Won't Open" at bounding box center [178, 117] width 177 height 11
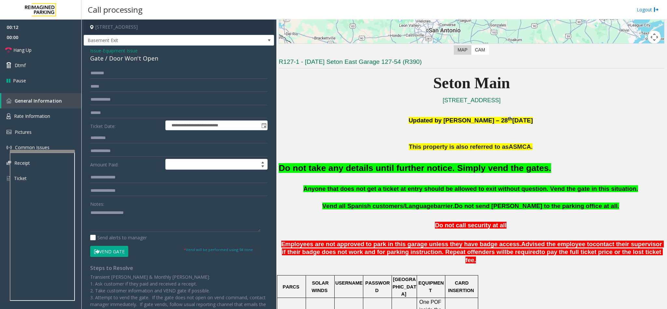
click at [105, 254] on button "Vend Gate" at bounding box center [109, 251] width 38 height 11
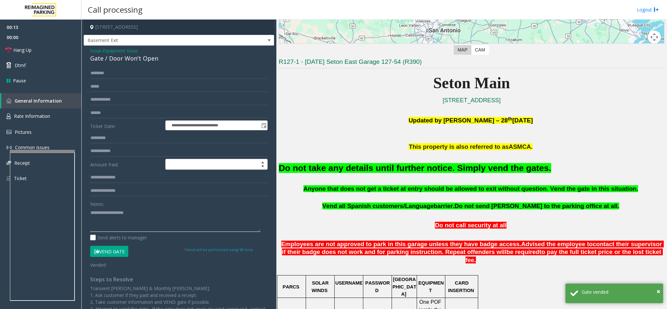
click at [123, 223] on textarea at bounding box center [175, 219] width 170 height 24
click at [43, 49] on link "Hang Up" at bounding box center [40, 49] width 81 height 15
click at [119, 212] on textarea at bounding box center [175, 219] width 170 height 24
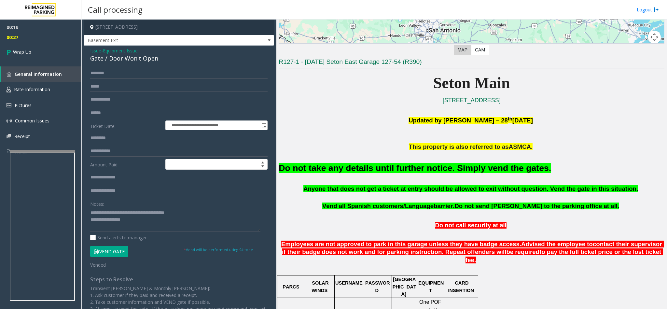
click at [372, 171] on font "Do not take any details until further notice. Simply vend the gates." at bounding box center [415, 168] width 273 height 10
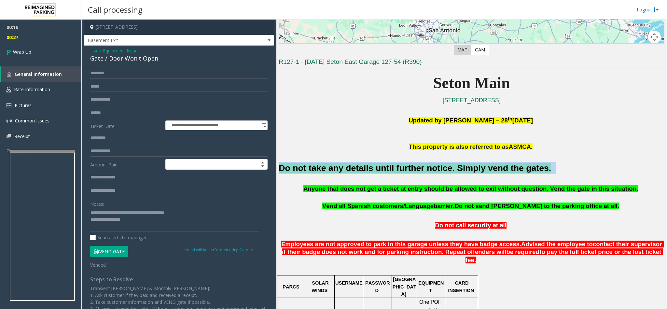
click at [372, 171] on font "Do not take any details until further notice. Simply vend the gates." at bounding box center [415, 168] width 273 height 10
copy h2 "Do not take any details until further notice. Simply vend the gates."
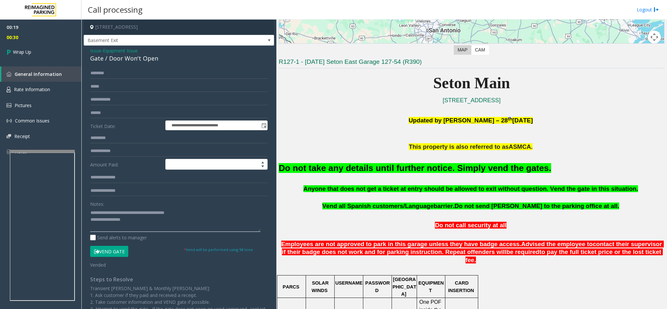
click at [125, 221] on textarea at bounding box center [175, 219] width 170 height 24
paste textarea "**********"
type textarea "**********"
click at [49, 52] on link "Wrap Up" at bounding box center [40, 51] width 81 height 19
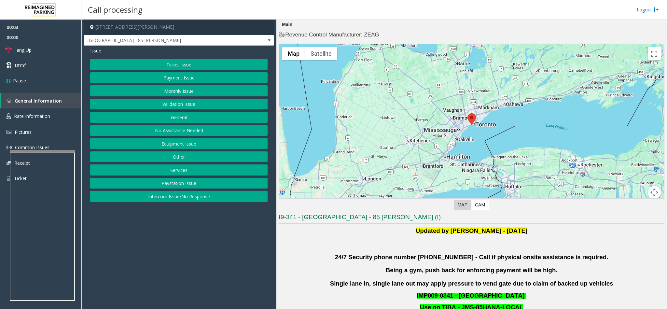
click at [173, 108] on button "Validation Issue" at bounding box center [178, 104] width 177 height 11
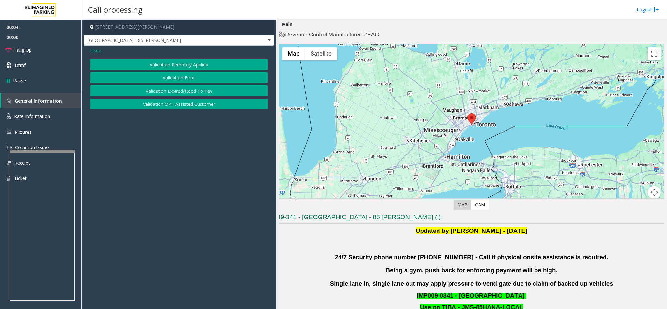
click at [180, 79] on button "Validation Error" at bounding box center [178, 77] width 177 height 11
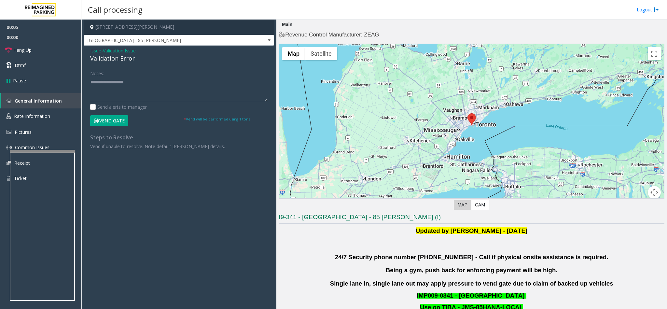
click at [118, 60] on div "Validation Error" at bounding box center [178, 58] width 177 height 9
click at [142, 81] on textarea at bounding box center [178, 89] width 177 height 24
click at [123, 87] on textarea at bounding box center [178, 89] width 177 height 24
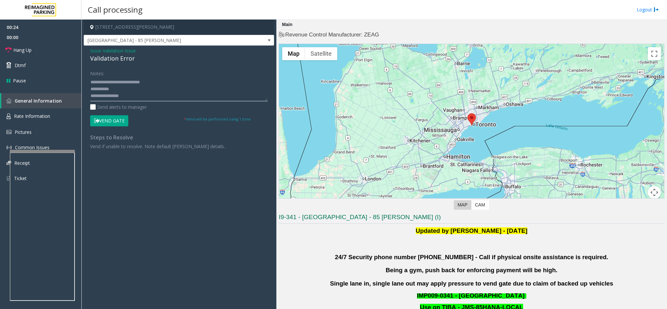
click at [130, 95] on textarea at bounding box center [178, 89] width 177 height 24
click at [131, 81] on textarea at bounding box center [178, 89] width 177 height 24
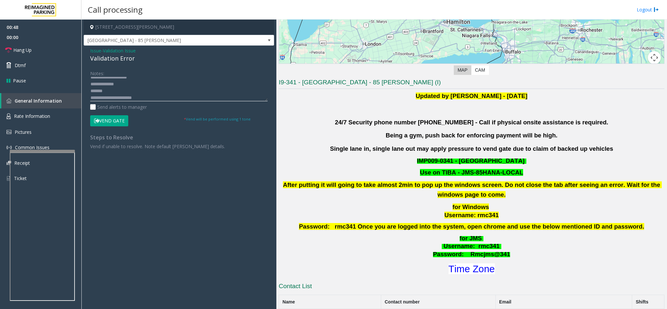
scroll to position [147, 0]
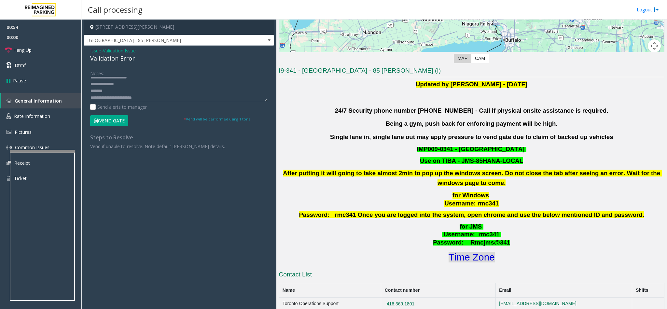
click at [450, 260] on font "Time Zone" at bounding box center [472, 257] width 46 height 11
click at [116, 121] on button "Vend Gate" at bounding box center [109, 120] width 38 height 11
click at [109, 88] on textarea at bounding box center [178, 89] width 177 height 24
click at [109, 80] on textarea at bounding box center [178, 89] width 177 height 24
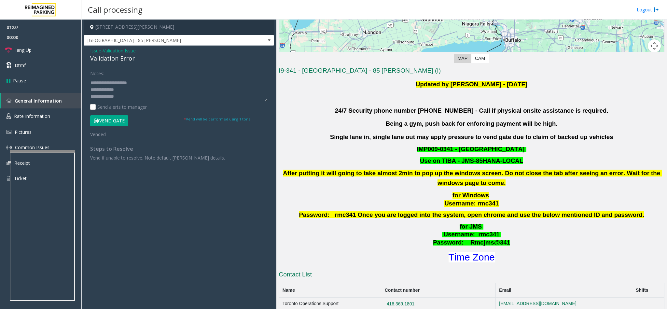
scroll to position [0, 0]
click at [37, 43] on link "Hang Up" at bounding box center [40, 49] width 81 height 15
click at [92, 84] on textarea at bounding box center [178, 89] width 177 height 24
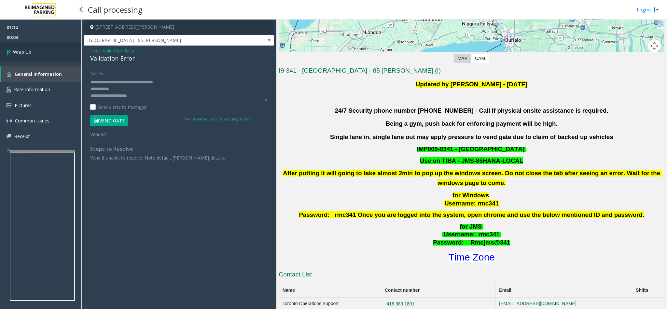
type textarea "**********"
click at [53, 54] on link "Wrap Up" at bounding box center [40, 51] width 81 height 19
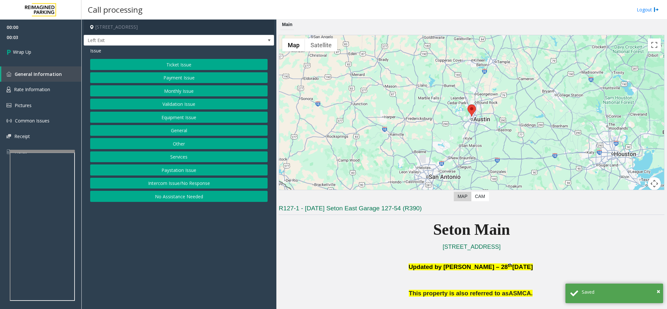
click at [174, 188] on button "Intercom Issue/No Response" at bounding box center [178, 183] width 177 height 11
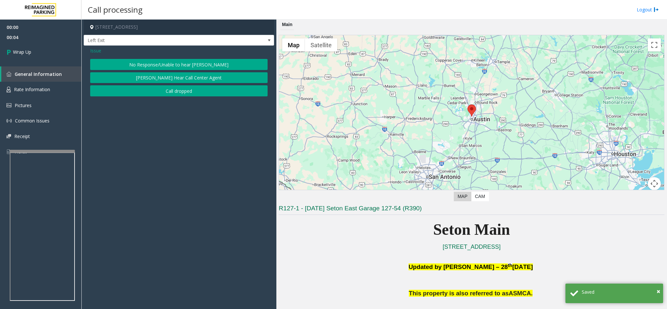
click at [160, 93] on button "Call dropped" at bounding box center [178, 90] width 177 height 11
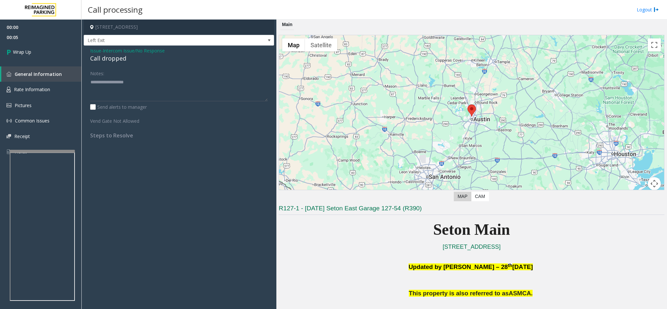
click at [109, 58] on div "Call dropped" at bounding box center [178, 58] width 177 height 9
type textarea "**********"
click at [63, 56] on link "Wrap Up" at bounding box center [40, 51] width 81 height 19
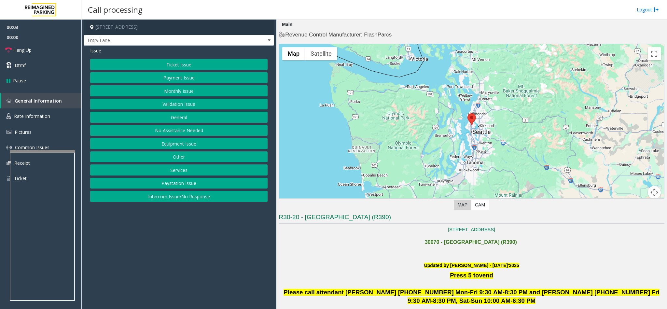
click at [178, 143] on button "Equipment Issue" at bounding box center [178, 143] width 177 height 11
click at [177, 94] on button "Out of Tickets" at bounding box center [178, 90] width 177 height 11
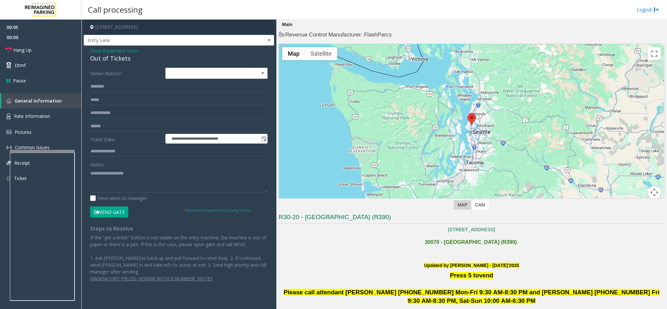
click at [110, 208] on button "Vend Gate" at bounding box center [109, 211] width 38 height 11
click at [110, 57] on div "Out of Tickets" at bounding box center [178, 58] width 177 height 9
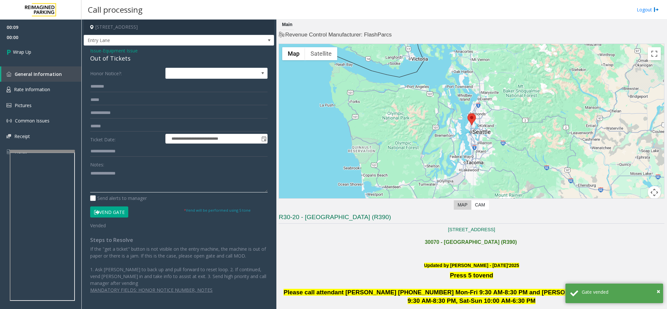
click at [91, 175] on textarea at bounding box center [178, 180] width 177 height 24
click at [160, 181] on textarea at bounding box center [178, 180] width 177 height 24
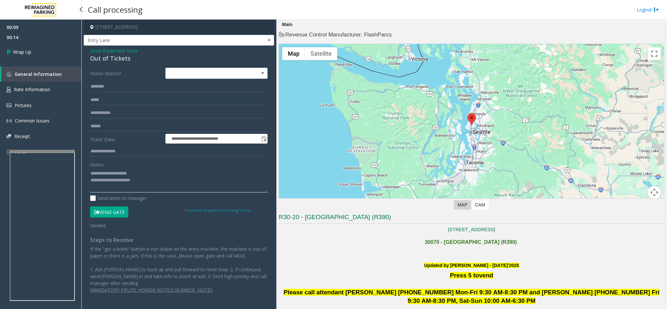
type textarea "**********"
click at [62, 62] on div "00:09 00:14 Wrap Up General Information Rate Information Pictures Common Issues…" at bounding box center [40, 92] width 81 height 145
click at [61, 54] on link "Wrap Up" at bounding box center [40, 51] width 81 height 19
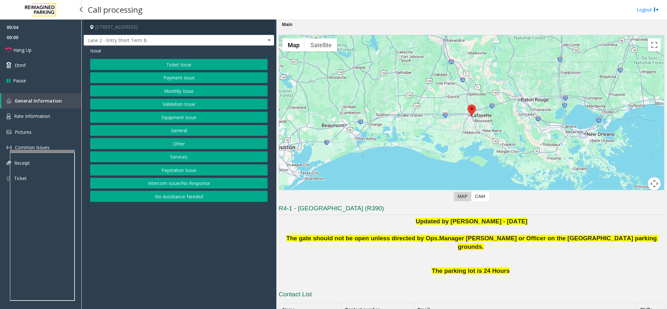
click at [180, 183] on button "Intercom Issue/No Response" at bounding box center [178, 183] width 177 height 11
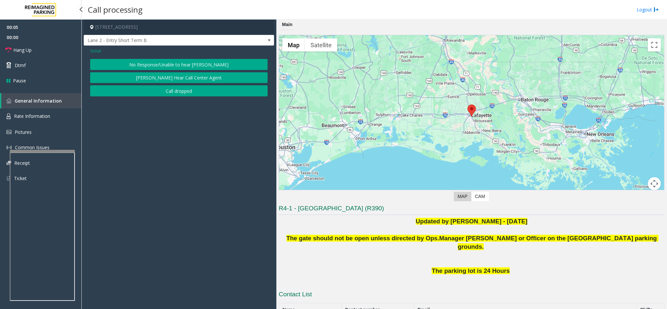
click at [151, 65] on button "No Response/Unable to hear [PERSON_NAME]" at bounding box center [178, 64] width 177 height 11
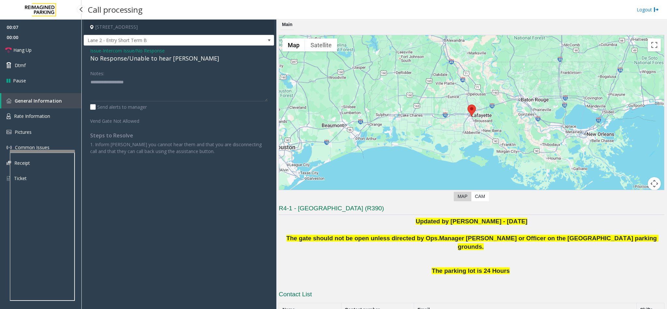
click at [95, 50] on span "Issue" at bounding box center [95, 50] width 11 height 7
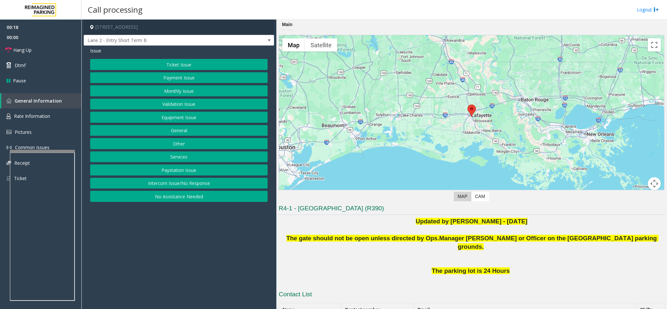
click at [191, 189] on button "Intercom Issue/No Response" at bounding box center [178, 183] width 177 height 11
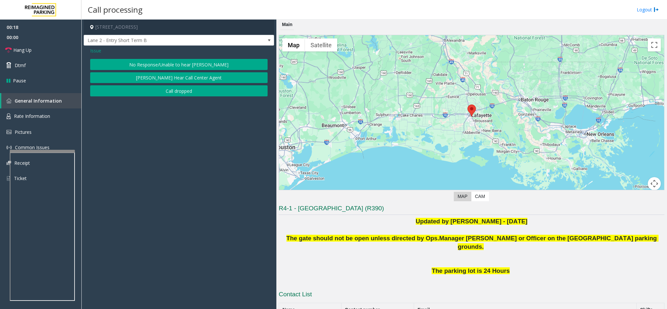
click at [179, 60] on button "No Response/Unable to hear [PERSON_NAME]" at bounding box center [178, 64] width 177 height 11
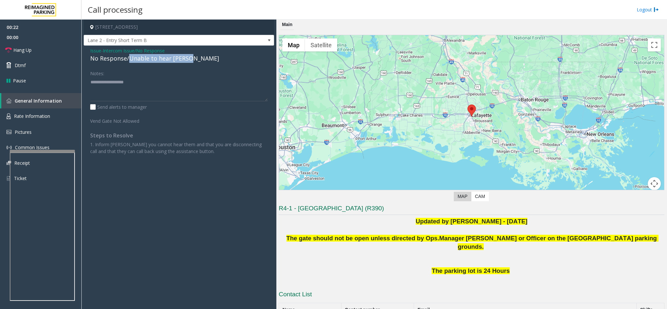
drag, startPoint x: 128, startPoint y: 60, endPoint x: 194, endPoint y: 62, distance: 65.8
click at [194, 62] on div "No Response/Unable to hear [PERSON_NAME]" at bounding box center [178, 58] width 177 height 9
click at [97, 51] on span "Issue" at bounding box center [95, 50] width 11 height 7
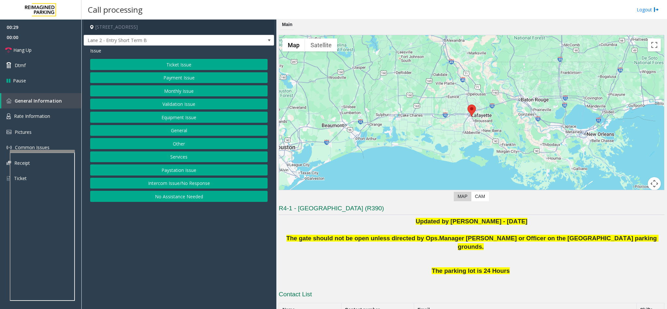
click at [181, 188] on button "Intercom Issue/No Response" at bounding box center [178, 183] width 177 height 11
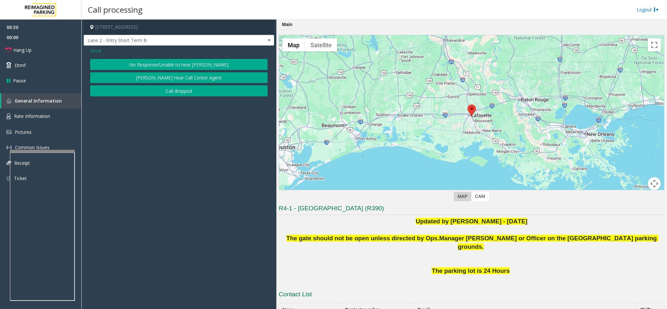
click at [159, 62] on button "No Response/Unable to hear [PERSON_NAME]" at bounding box center [178, 64] width 177 height 11
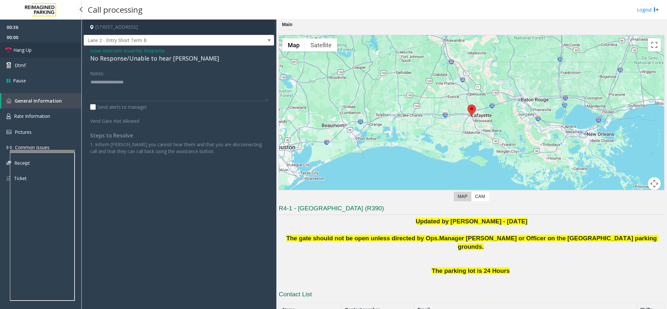
drag, startPoint x: 0, startPoint y: 0, endPoint x: 39, endPoint y: 47, distance: 61.3
click at [39, 47] on link "Hang Up" at bounding box center [40, 49] width 81 height 15
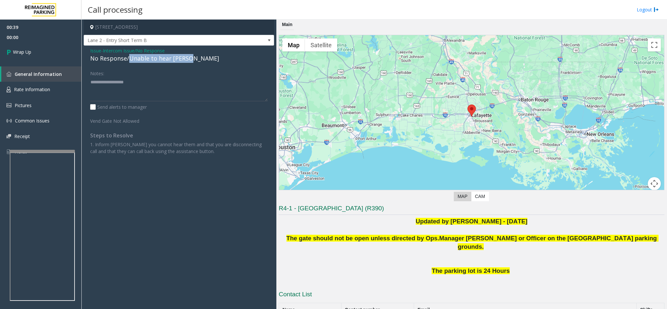
drag, startPoint x: 128, startPoint y: 61, endPoint x: 192, endPoint y: 58, distance: 63.2
click at [192, 58] on div "No Response/Unable to hear [PERSON_NAME]" at bounding box center [178, 58] width 177 height 9
click at [168, 80] on textarea at bounding box center [178, 89] width 177 height 24
type textarea "**********"
click at [59, 44] on link "Wrap Up" at bounding box center [40, 51] width 81 height 19
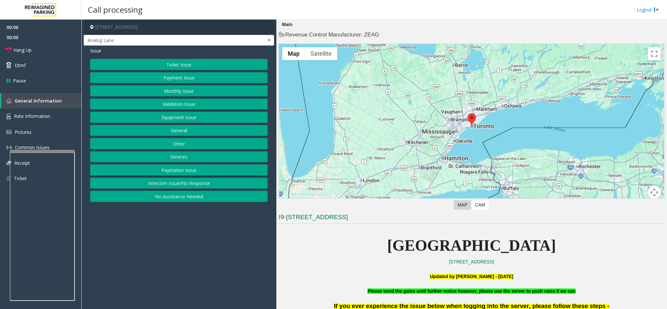
drag, startPoint x: 167, startPoint y: 188, endPoint x: 149, endPoint y: 53, distance: 136.3
click at [167, 188] on button "Intercom Issue/No Response" at bounding box center [178, 183] width 177 height 11
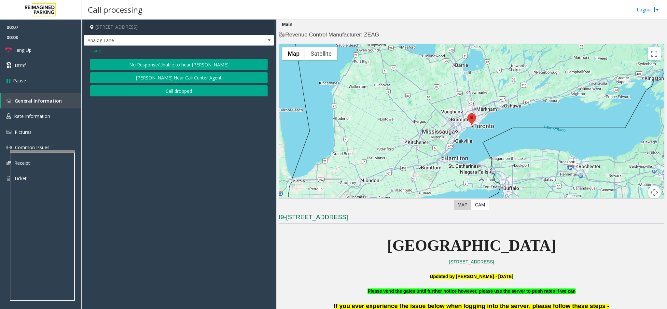
click at [140, 66] on button "No Response/Unable to hear [PERSON_NAME]" at bounding box center [178, 64] width 177 height 11
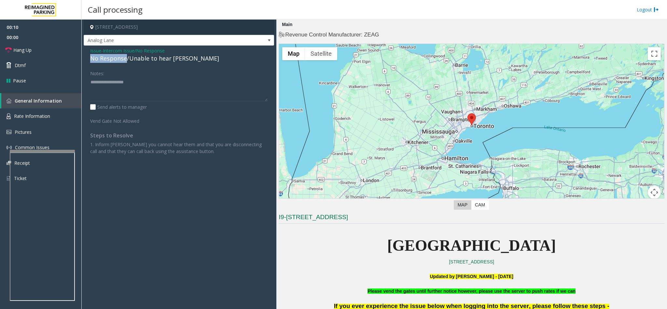
drag, startPoint x: 125, startPoint y: 59, endPoint x: 85, endPoint y: 60, distance: 40.1
click at [85, 60] on div "Issue - Intercom Issue/No Response No Response/Unable to hear parker Notes: Sen…" at bounding box center [179, 104] width 191 height 116
click at [127, 86] on textarea at bounding box center [178, 89] width 177 height 24
type textarea "**********"
click at [44, 53] on link "Hang Up" at bounding box center [40, 49] width 81 height 15
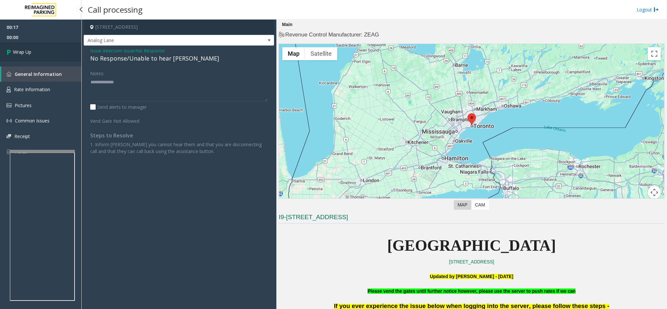
click at [44, 53] on link "Wrap Up" at bounding box center [40, 51] width 81 height 19
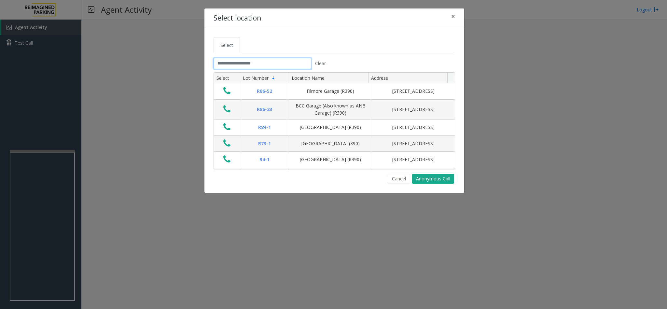
click at [231, 65] on input "text" at bounding box center [263, 63] width 98 height 11
click at [222, 64] on input "text" at bounding box center [263, 63] width 98 height 11
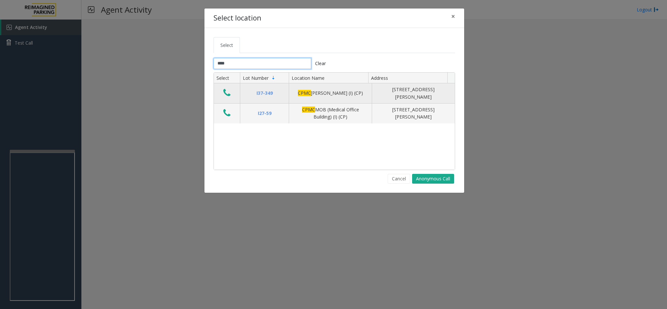
type input "****"
click at [224, 94] on icon "Data table" at bounding box center [226, 92] width 7 height 9
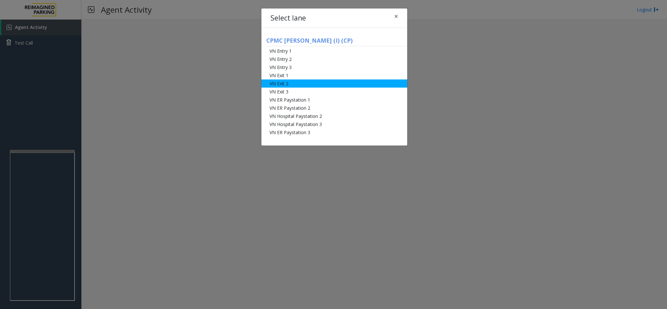
click at [280, 82] on li "VN Exit 2" at bounding box center [335, 83] width 146 height 8
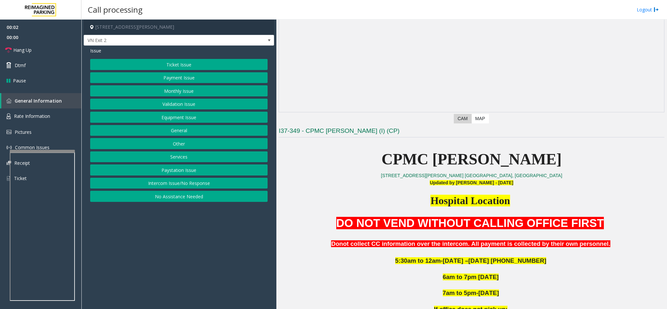
scroll to position [98, 0]
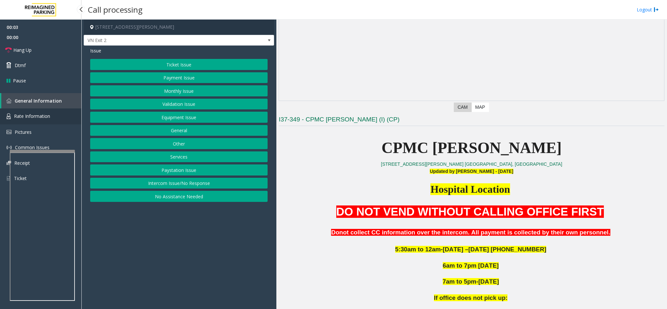
click at [40, 114] on span "Rate Information" at bounding box center [32, 116] width 36 height 6
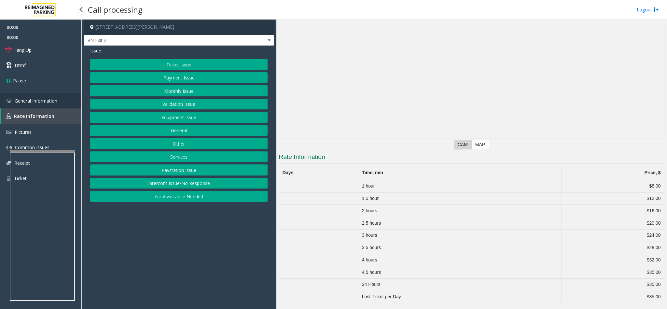
click at [72, 101] on link "General Information" at bounding box center [40, 100] width 81 height 15
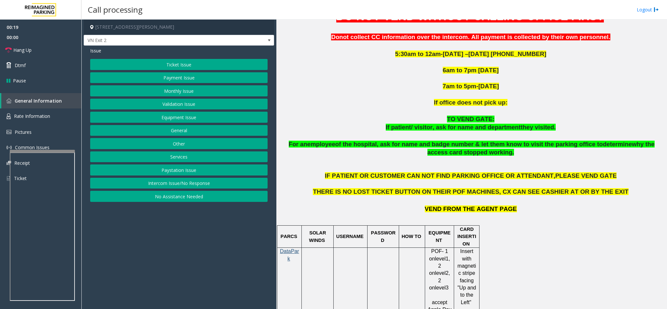
scroll to position [244, 0]
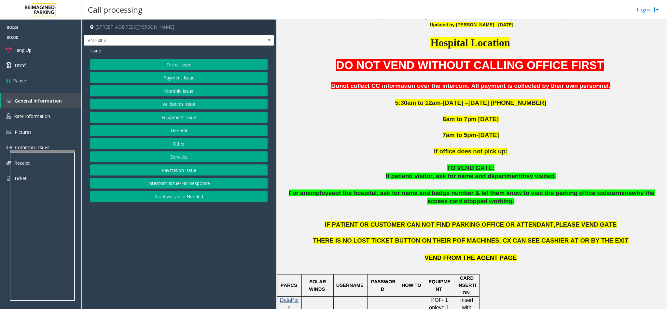
click at [191, 88] on button "Monthly Issue" at bounding box center [178, 90] width 177 height 11
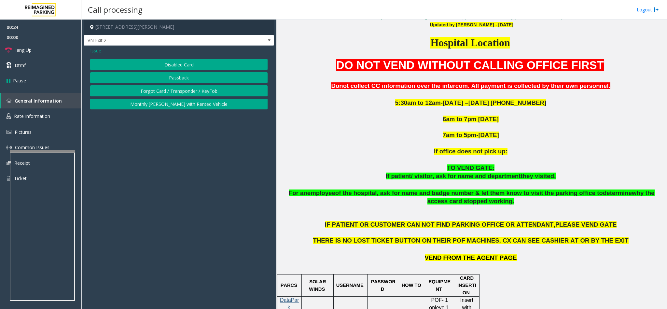
click at [182, 66] on button "Disabled Card" at bounding box center [178, 64] width 177 height 11
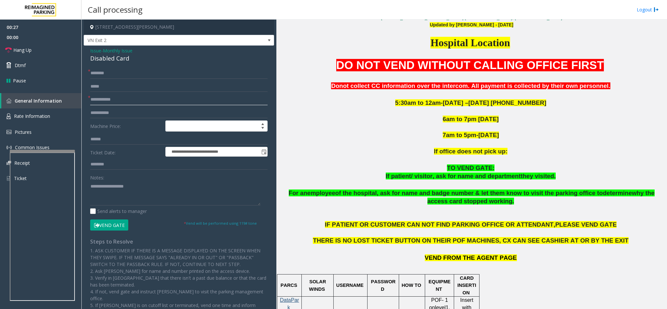
click at [111, 98] on input "text" at bounding box center [178, 99] width 177 height 11
click at [129, 74] on input "text" at bounding box center [178, 73] width 177 height 11
type input "**********"
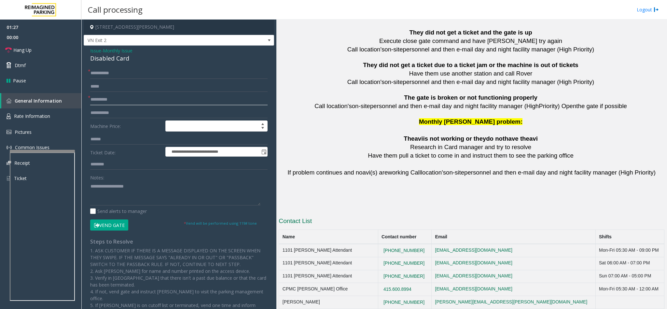
scroll to position [1425, 0]
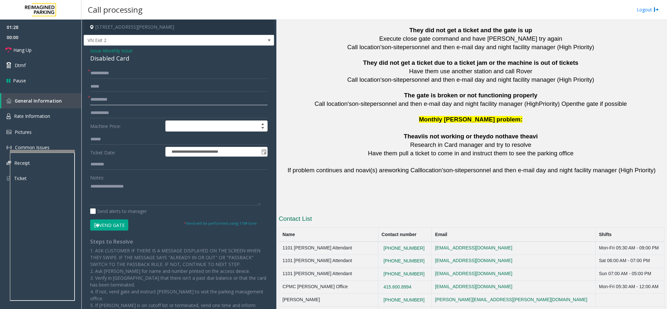
type input "**********"
copy button "628-282-6254"
drag, startPoint x: 428, startPoint y: 280, endPoint x: 381, endPoint y: 281, distance: 46.9
click at [381, 294] on td "628-282-6254" at bounding box center [405, 300] width 54 height 13
click at [101, 198] on textarea at bounding box center [175, 193] width 170 height 24
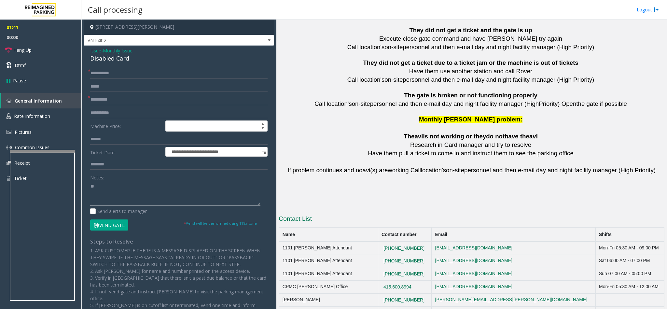
type textarea "*"
click at [32, 51] on link "Hang Up" at bounding box center [40, 49] width 81 height 15
click at [130, 184] on textarea at bounding box center [175, 193] width 170 height 24
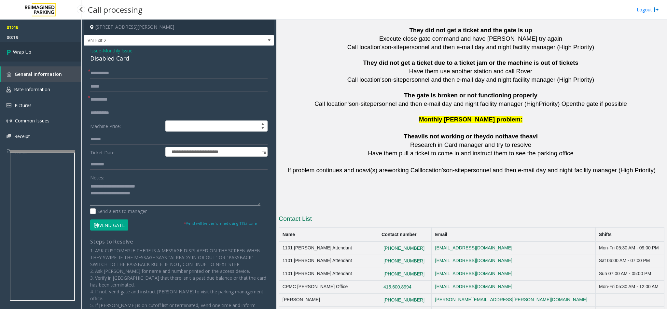
type textarea "**********"
click at [32, 49] on link "Wrap Up" at bounding box center [40, 51] width 81 height 19
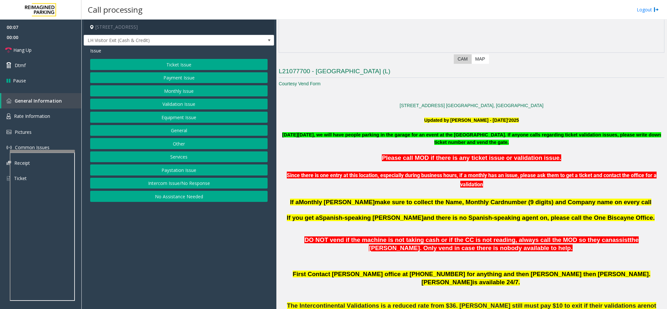
scroll to position [147, 0]
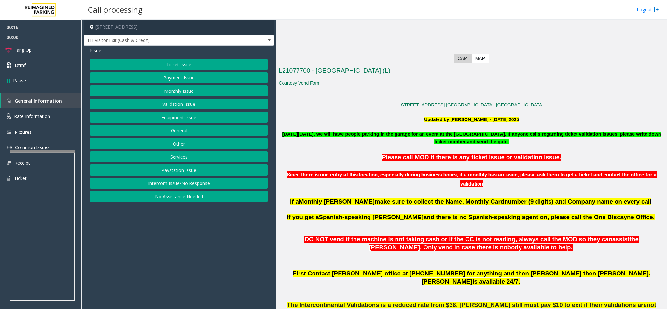
drag, startPoint x: 308, startPoint y: 133, endPoint x: 497, endPoint y: 143, distance: 188.8
click at [497, 143] on p "[DATE][DATE], we will have people parking in the garage for an event at the [GE…" at bounding box center [472, 138] width 386 height 15
click at [176, 101] on button "Validation Issue" at bounding box center [178, 104] width 177 height 11
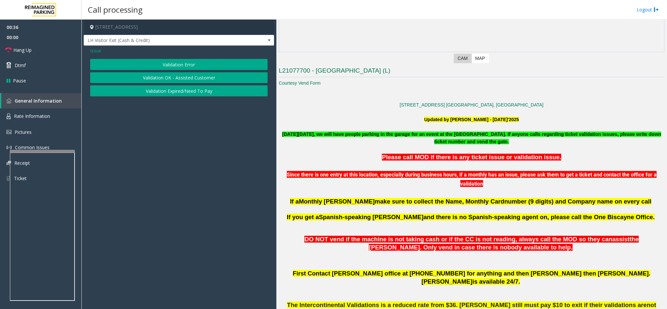
click at [180, 68] on button "Validation Error" at bounding box center [178, 64] width 177 height 11
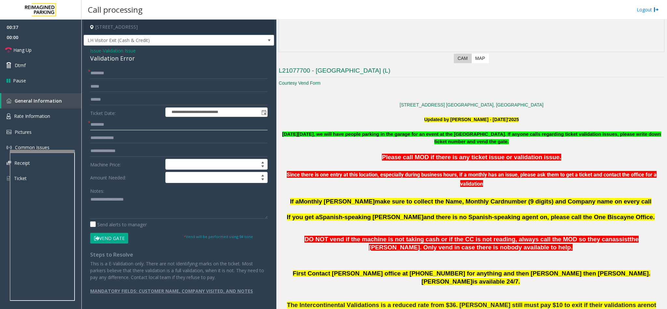
click at [101, 126] on input "text" at bounding box center [178, 124] width 177 height 11
copy font "Intercontinental"
drag, startPoint x: 460, startPoint y: 133, endPoint x: 493, endPoint y: 135, distance: 33.3
click at [493, 135] on font "[DATE][DATE], we will have people parking in the garage for an event at the [GE…" at bounding box center [471, 138] width 379 height 13
paste input "**********"
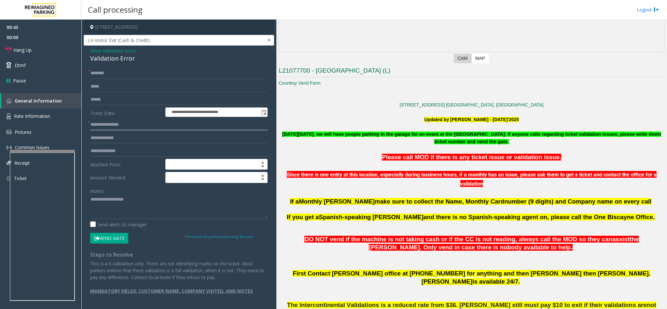
click at [116, 127] on input "**********" at bounding box center [178, 124] width 177 height 11
type input "**********"
click at [104, 95] on input "text" at bounding box center [178, 99] width 177 height 11
type input "******"
click at [105, 76] on input "text" at bounding box center [178, 73] width 177 height 11
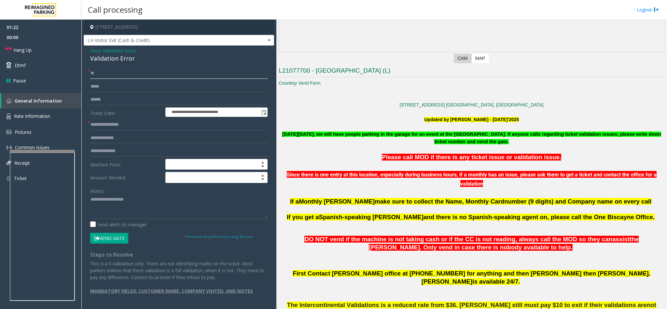
type input "*"
type input "**"
click at [113, 233] on form "**********" at bounding box center [178, 156] width 177 height 176
click at [117, 235] on button "Vend Gate" at bounding box center [109, 238] width 38 height 11
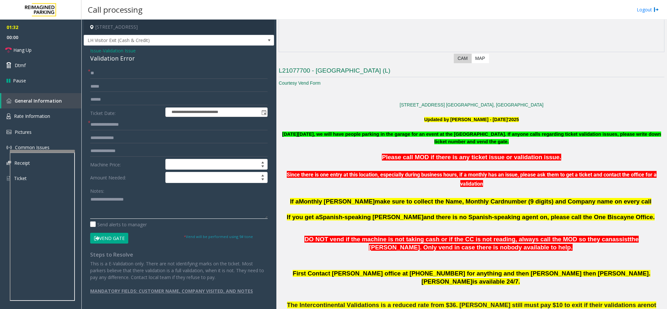
click at [114, 201] on textarea at bounding box center [178, 206] width 177 height 24
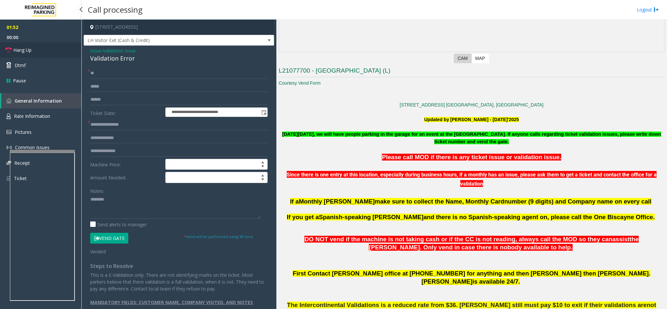
click at [29, 51] on span "Hang Up" at bounding box center [22, 50] width 18 height 7
click at [118, 200] on textarea at bounding box center [175, 206] width 170 height 24
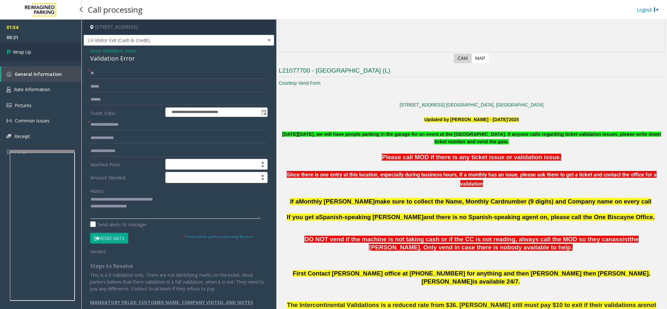
type textarea "**********"
click at [34, 51] on link "Wrap Up" at bounding box center [40, 51] width 81 height 19
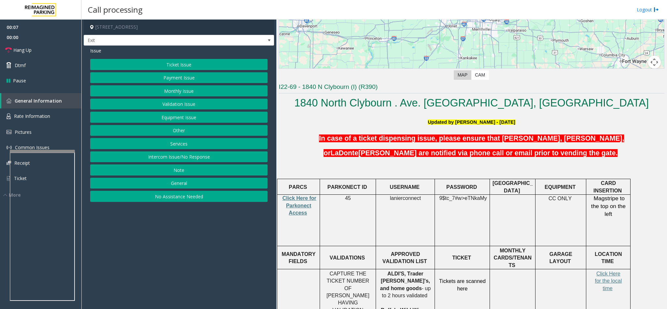
scroll to position [147, 0]
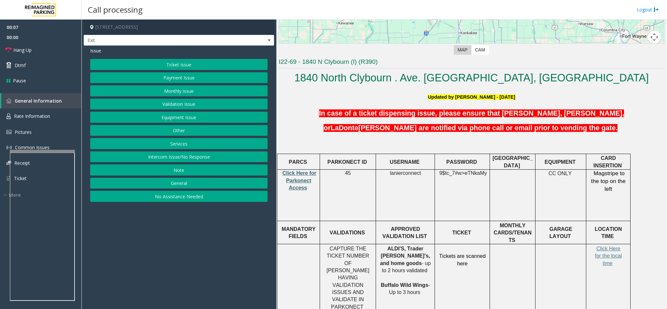
click at [302, 182] on span "Click Here for Parkonect Access" at bounding box center [300, 180] width 34 height 20
copy span "lanierconnect"
drag, startPoint x: 391, startPoint y: 171, endPoint x: 420, endPoint y: 173, distance: 29.1
click at [420, 173] on p "lanierconnect" at bounding box center [405, 173] width 54 height 7
copy span "9$tc_7#w> eTNkaMy"
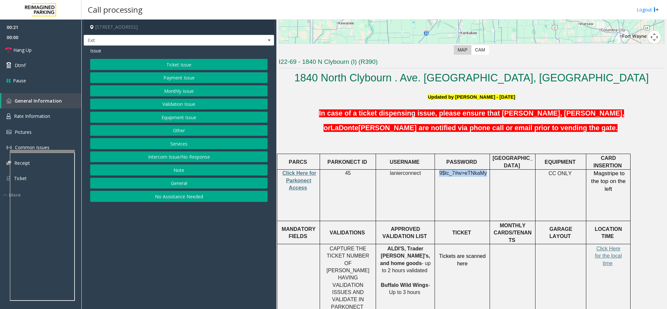
drag, startPoint x: 442, startPoint y: 172, endPoint x: 484, endPoint y: 168, distance: 41.9
click at [484, 170] on p "9$tc_7#w> eTNkaMy" at bounding box center [462, 177] width 50 height 15
click at [45, 116] on span "Rate Information" at bounding box center [32, 116] width 36 height 6
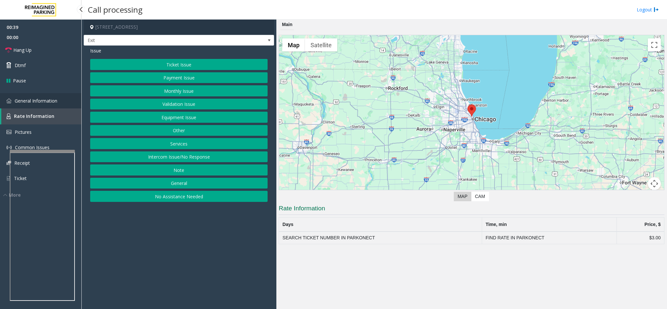
click at [60, 105] on link "General Information" at bounding box center [40, 100] width 81 height 15
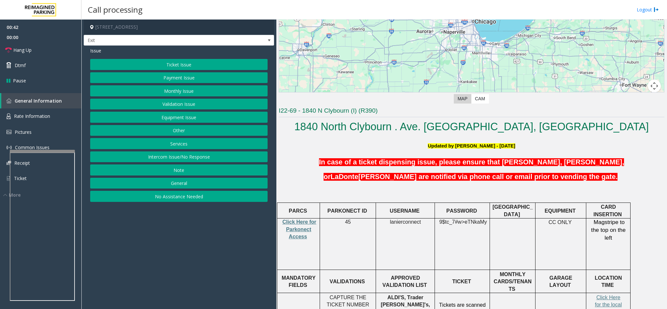
scroll to position [147, 0]
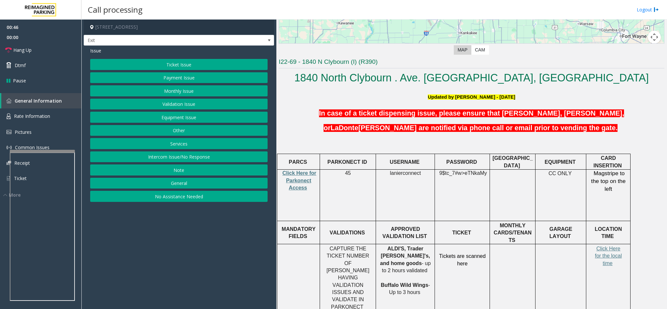
click at [182, 117] on button "Equipment Issue" at bounding box center [178, 117] width 177 height 11
click at [180, 117] on button "Gate / Door Won't Open" at bounding box center [178, 117] width 177 height 11
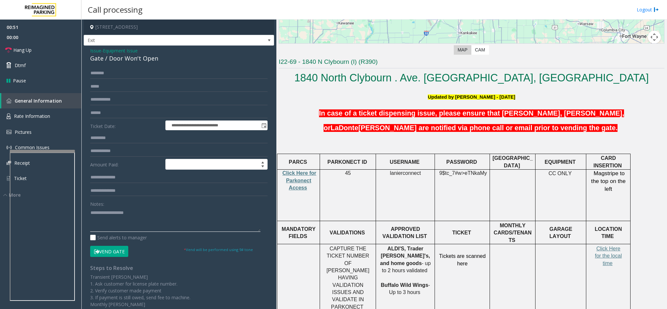
click at [108, 215] on textarea at bounding box center [175, 219] width 170 height 24
click at [48, 54] on link "Hang Up" at bounding box center [40, 49] width 81 height 15
click at [129, 210] on textarea at bounding box center [175, 219] width 170 height 24
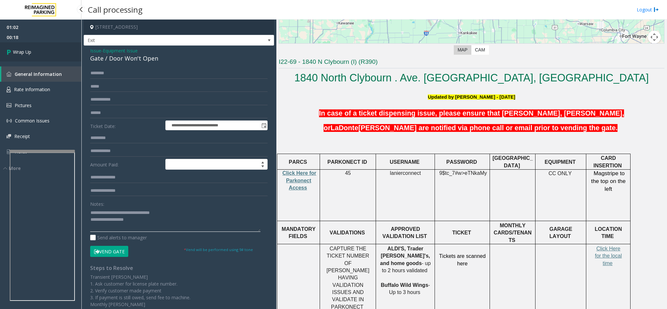
type textarea "**********"
click at [39, 55] on link "Wrap Up" at bounding box center [40, 51] width 81 height 19
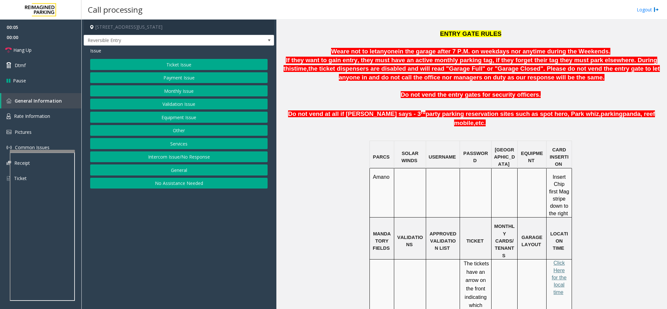
scroll to position [391, 0]
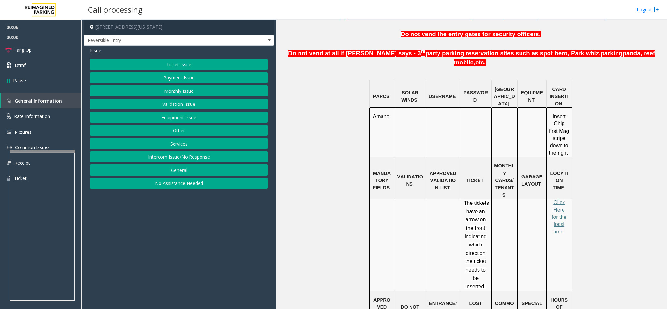
click at [565, 199] on p "Click Here for the local time" at bounding box center [559, 217] width 21 height 36
click at [558, 200] on span "Click Here for the local time" at bounding box center [559, 217] width 15 height 35
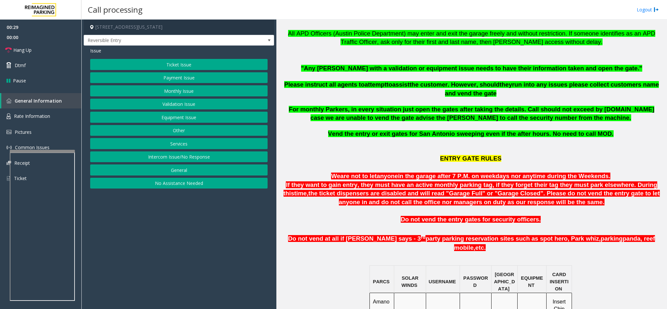
scroll to position [195, 0]
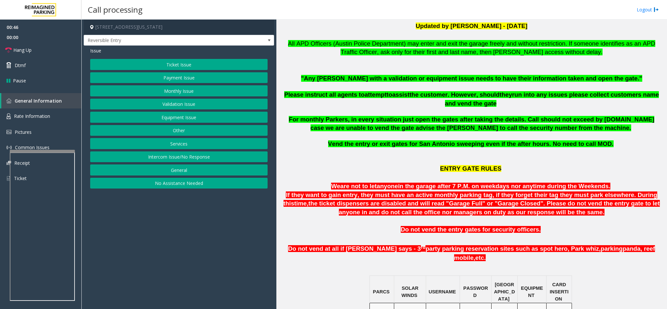
click at [175, 92] on button "Monthly Issue" at bounding box center [178, 90] width 177 height 11
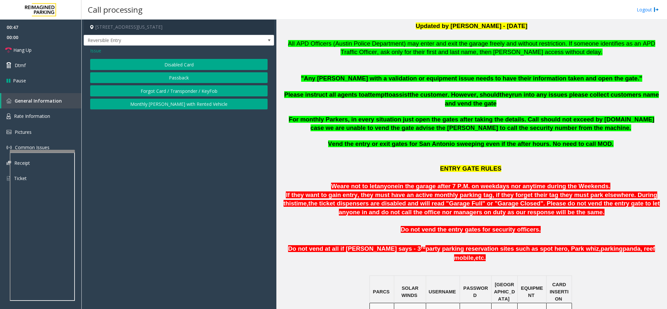
click at [173, 65] on button "Disabled Card" at bounding box center [178, 64] width 177 height 11
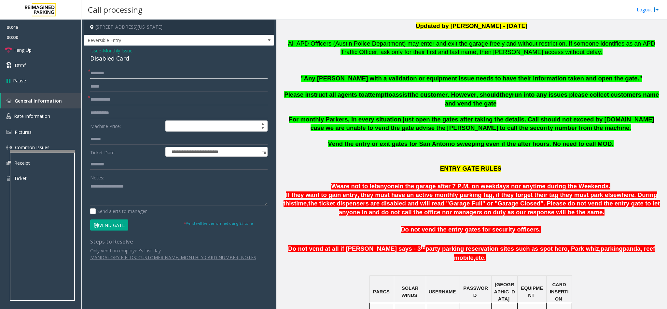
click at [120, 74] on input "text" at bounding box center [178, 73] width 177 height 11
type input "*****"
click at [123, 102] on input "text" at bounding box center [178, 99] width 177 height 11
type input "*"
click at [112, 97] on input "text" at bounding box center [178, 99] width 177 height 11
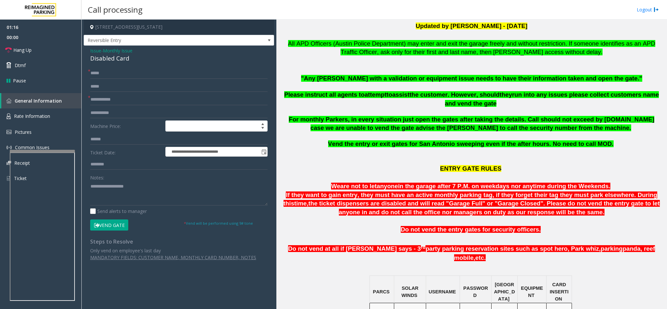
click at [104, 60] on div "Disabled Card" at bounding box center [178, 58] width 177 height 9
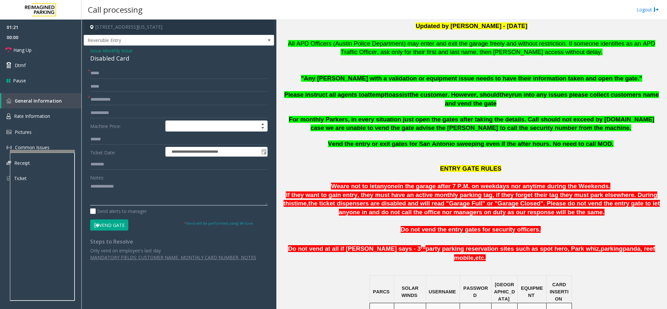
click at [90, 189] on textarea at bounding box center [178, 193] width 177 height 24
click at [146, 187] on textarea at bounding box center [178, 193] width 177 height 24
type textarea "**********"
click at [105, 101] on input "text" at bounding box center [178, 99] width 177 height 11
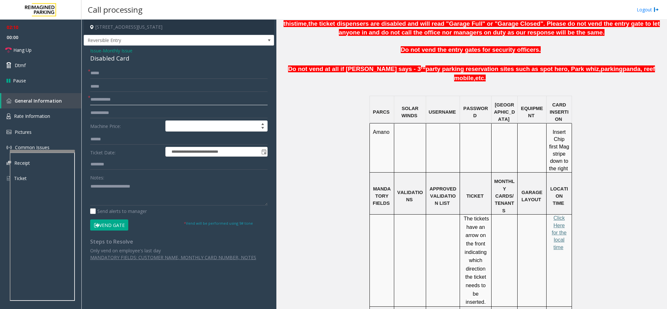
scroll to position [391, 0]
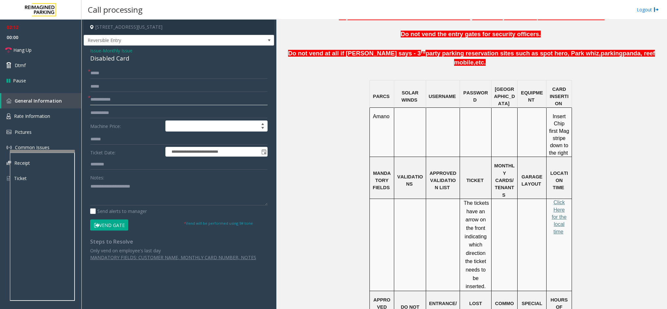
click at [117, 102] on input "text" at bounding box center [178, 99] width 177 height 11
type input "*"
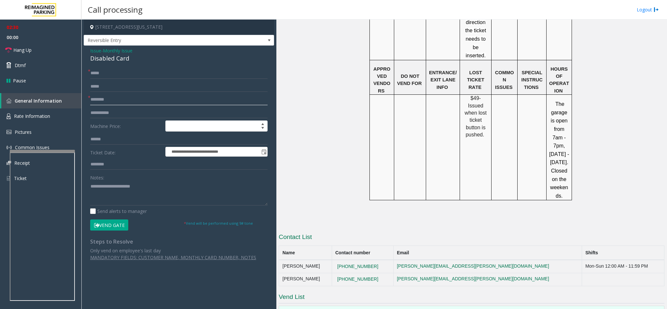
scroll to position [702, 0]
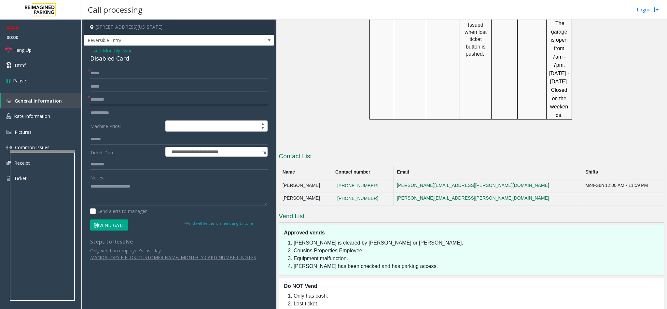
type input "********"
copy tr "512-426-7148"
drag, startPoint x: 376, startPoint y: 160, endPoint x: 325, endPoint y: 159, distance: 51.1
click at [325, 179] on tr "Ken Smith 512-426-7148 ken.smith@reimaginedparking.com Mon-Sun 12:00 AM - 11:59…" at bounding box center [472, 185] width 386 height 13
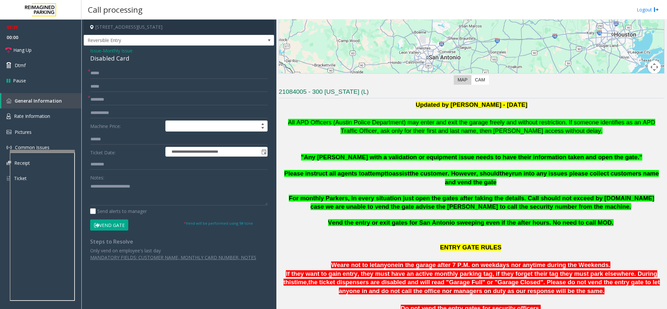
scroll to position [116, 0]
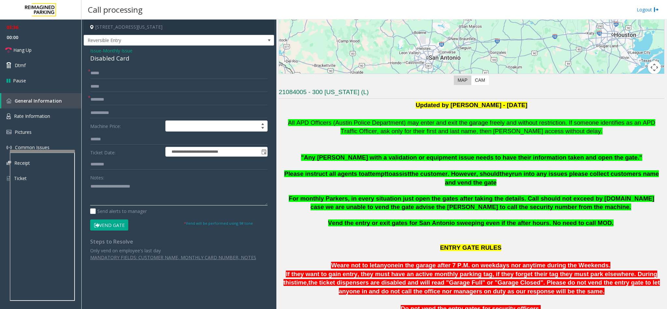
click at [177, 190] on textarea at bounding box center [178, 193] width 177 height 24
type textarea "**********"
click at [34, 54] on link "Hang Up" at bounding box center [40, 49] width 81 height 15
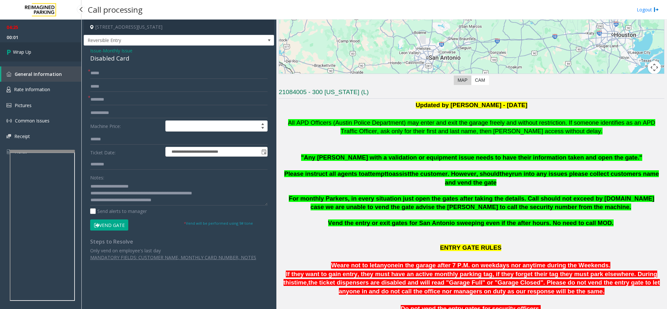
click at [34, 54] on link "Wrap Up" at bounding box center [40, 51] width 81 height 19
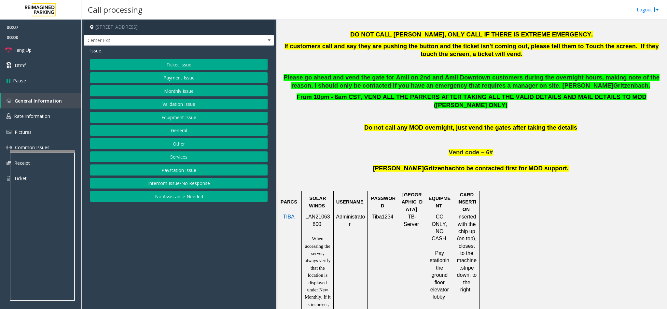
scroll to position [342, 0]
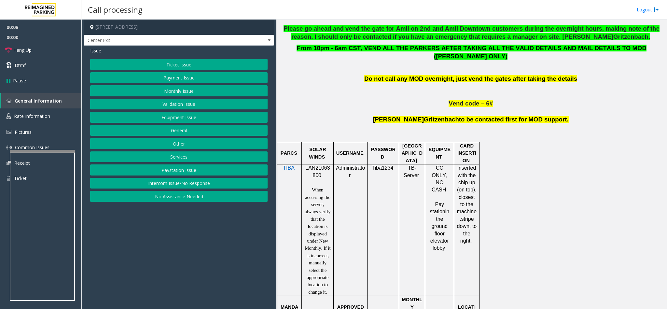
click at [169, 108] on button "Validation Issue" at bounding box center [178, 104] width 177 height 11
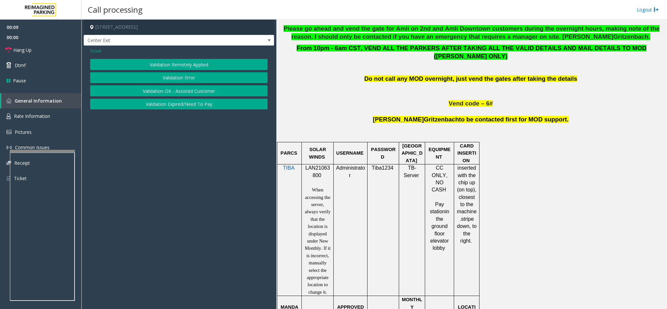
click at [176, 79] on button "Validation Error" at bounding box center [178, 77] width 177 height 11
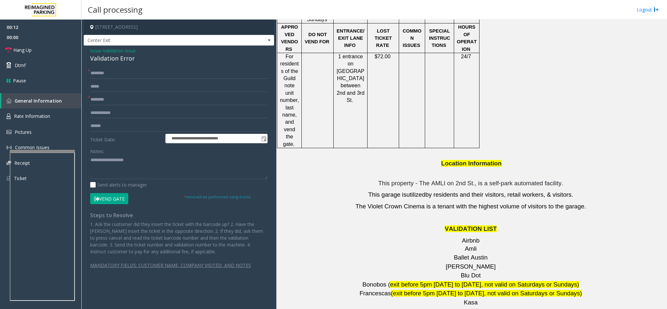
scroll to position [782, 0]
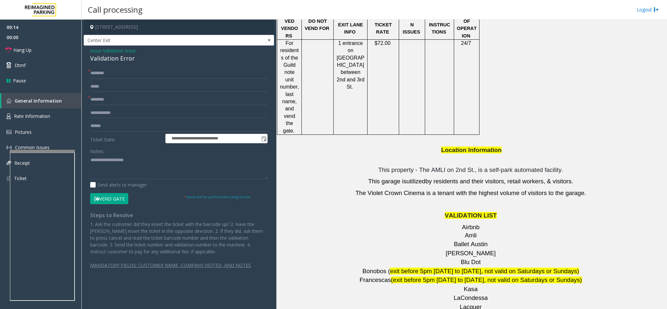
click at [101, 61] on div "Validation Error" at bounding box center [178, 58] width 177 height 9
click at [90, 161] on textarea at bounding box center [178, 167] width 177 height 24
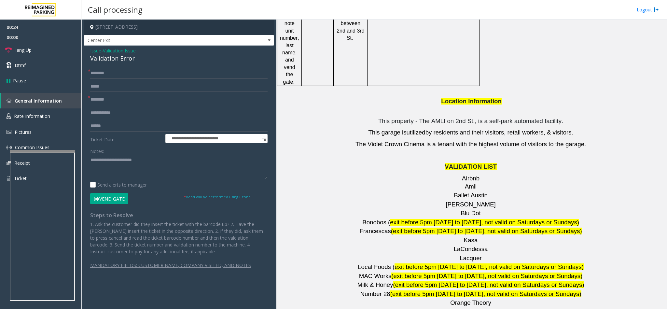
scroll to position [879, 0]
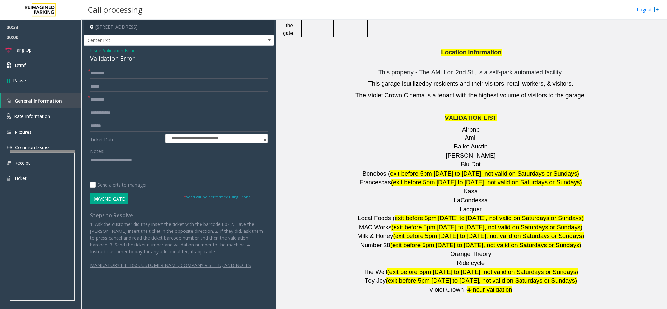
type textarea "**********"
click at [470, 143] on span "Ballet Austin" at bounding box center [471, 146] width 34 height 7
copy p "Ballet Austin"
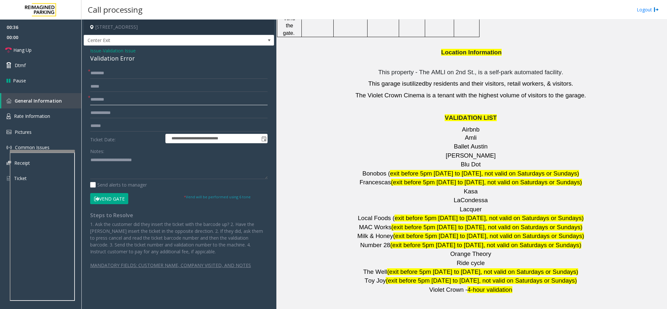
paste input "**********"
click at [97, 101] on input "text" at bounding box center [178, 99] width 177 height 11
type input "**********"
click at [107, 77] on input "text" at bounding box center [178, 73] width 177 height 11
type input "*"
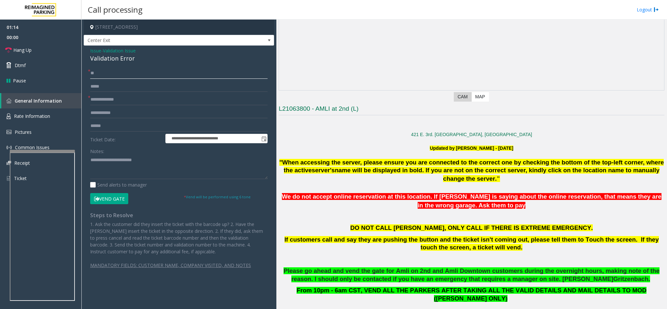
scroll to position [98, 0]
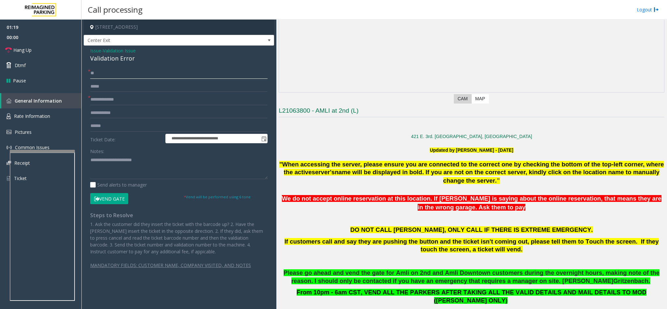
type input "*"
type input "**"
click at [52, 51] on link "Hang Up" at bounding box center [40, 49] width 81 height 15
click at [181, 156] on textarea at bounding box center [178, 167] width 177 height 24
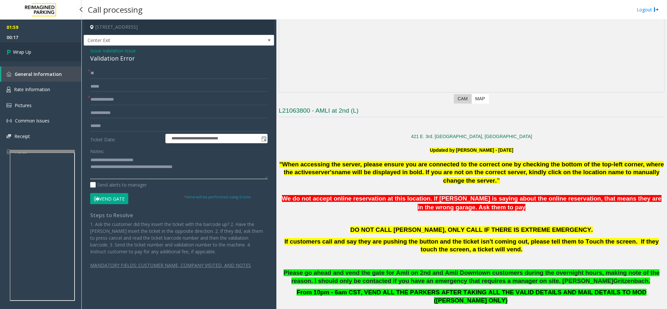
type textarea "**********"
click at [51, 49] on link "Wrap Up" at bounding box center [40, 51] width 81 height 19
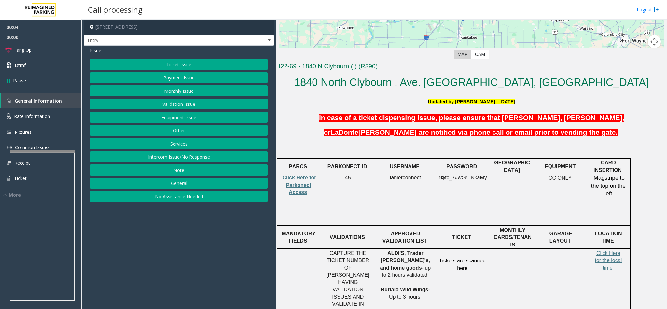
scroll to position [147, 0]
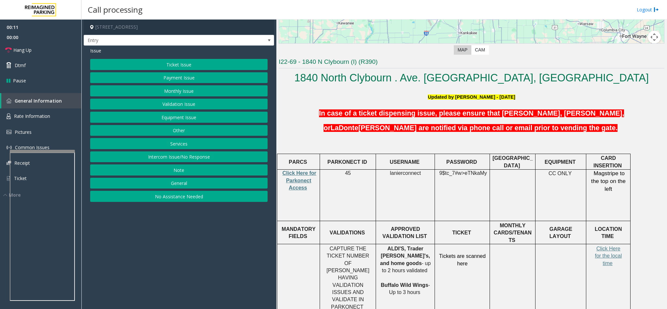
click at [186, 149] on button "Services" at bounding box center [178, 143] width 177 height 11
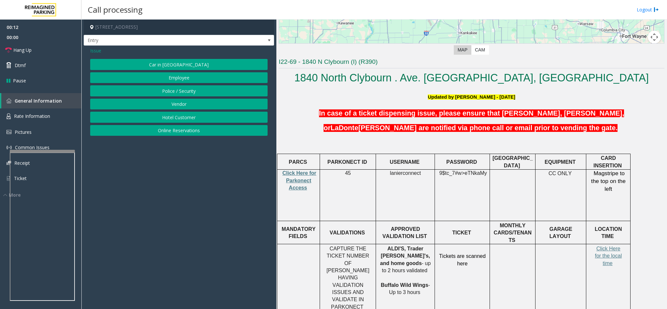
click at [158, 130] on button "Online Reservations" at bounding box center [178, 130] width 177 height 11
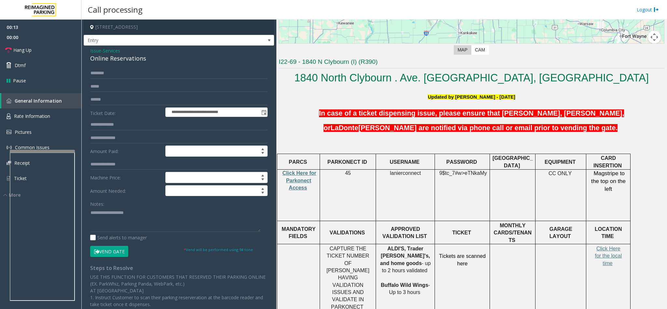
click at [109, 59] on div "Online Reservations" at bounding box center [178, 58] width 177 height 9
click at [90, 216] on textarea at bounding box center [175, 219] width 170 height 24
click at [56, 48] on link "Hang Up" at bounding box center [40, 49] width 81 height 15
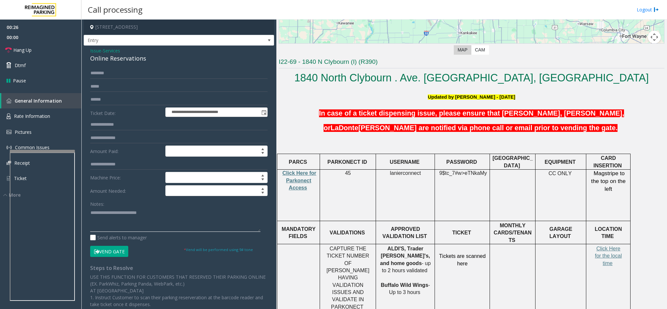
click at [183, 210] on textarea at bounding box center [175, 219] width 170 height 24
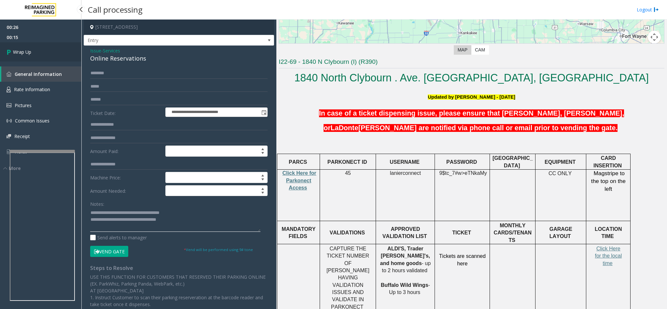
type textarea "**********"
click at [41, 58] on link "Wrap Up" at bounding box center [40, 51] width 81 height 19
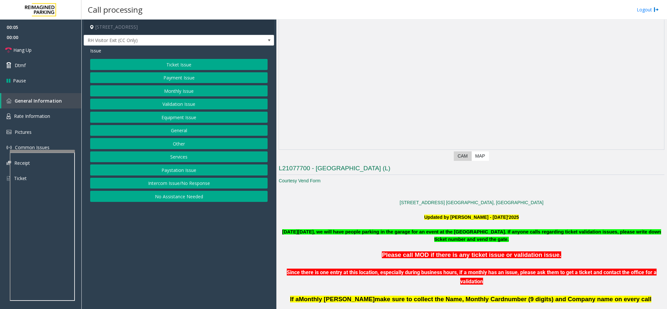
scroll to position [98, 0]
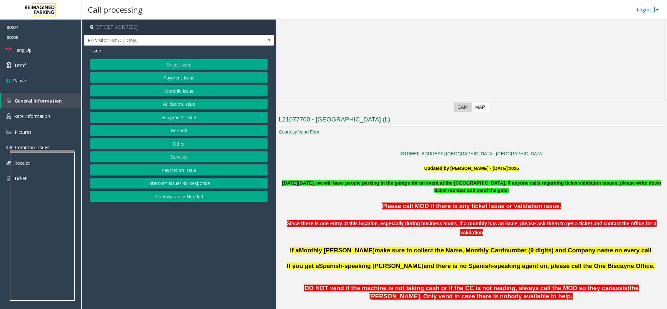
click at [178, 159] on button "Services" at bounding box center [178, 156] width 177 height 11
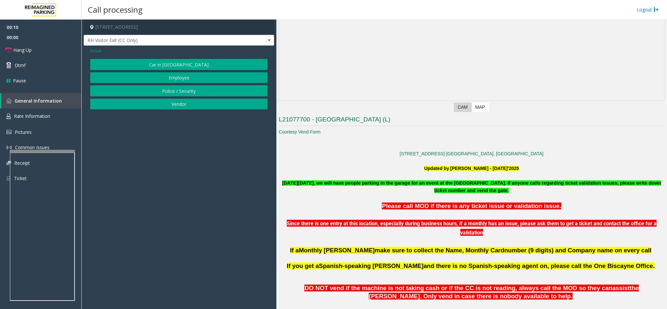
click at [95, 51] on span "Issue" at bounding box center [95, 50] width 11 height 7
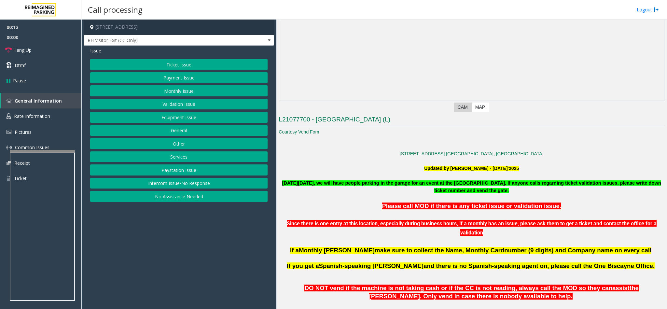
click at [167, 106] on button "Validation Issue" at bounding box center [178, 104] width 177 height 11
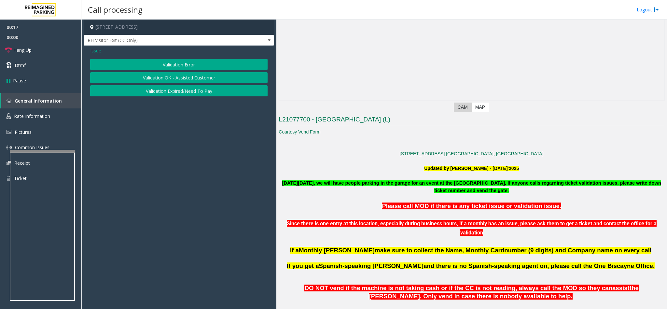
click at [166, 67] on button "Validation Error" at bounding box center [178, 64] width 177 height 11
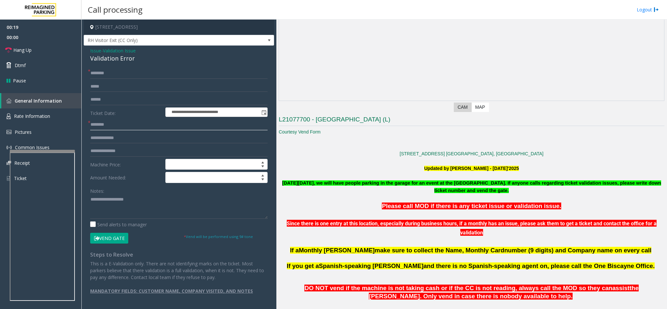
click at [106, 123] on input "text" at bounding box center [178, 124] width 177 height 11
click at [101, 242] on button "Vend Gate" at bounding box center [109, 238] width 38 height 11
click at [102, 77] on input "text" at bounding box center [178, 73] width 177 height 11
type input "**"
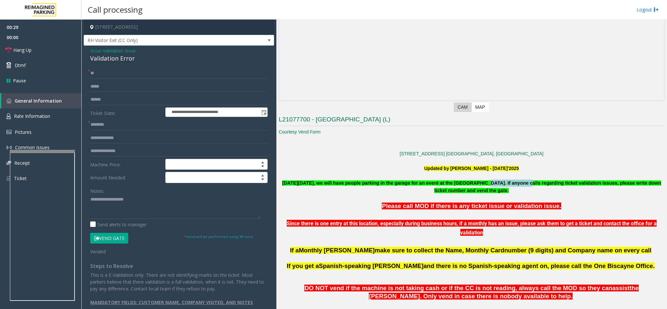
copy font "Intercontinental"
drag, startPoint x: 459, startPoint y: 181, endPoint x: 493, endPoint y: 182, distance: 33.6
click at [493, 182] on font "[DATE][DATE], we will have people parking in the garage for an event at the [GE…" at bounding box center [471, 186] width 379 height 13
click at [122, 125] on input "text" at bounding box center [178, 124] width 177 height 11
paste input "**********"
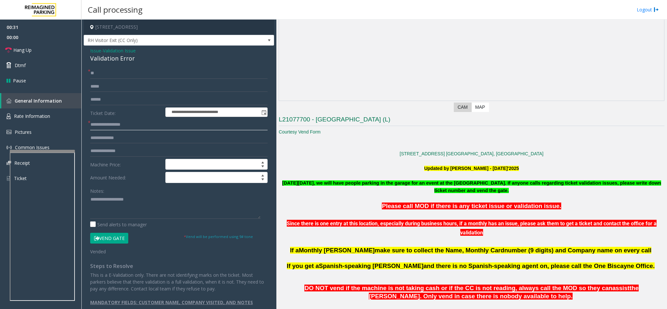
type input "**********"
click at [117, 56] on div "Validation Error" at bounding box center [178, 58] width 177 height 9
click at [90, 198] on textarea at bounding box center [175, 206] width 170 height 24
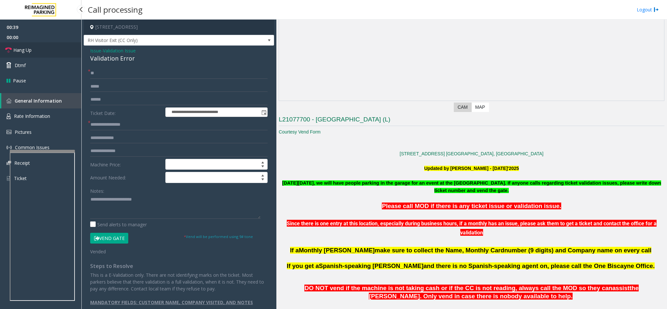
click at [45, 53] on link "Hang Up" at bounding box center [40, 49] width 81 height 15
click at [165, 198] on textarea at bounding box center [175, 206] width 170 height 24
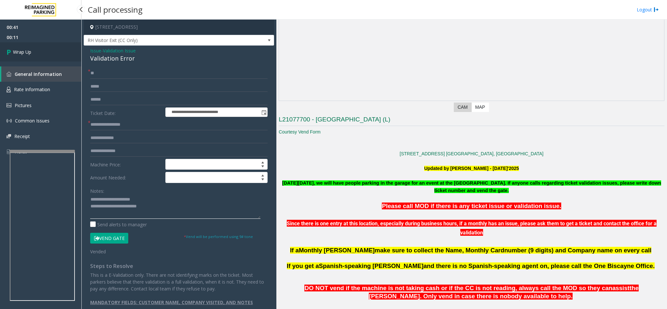
type textarea "**********"
click at [53, 46] on link "Wrap Up" at bounding box center [40, 51] width 81 height 19
